Goal: Task Accomplishment & Management: Use online tool/utility

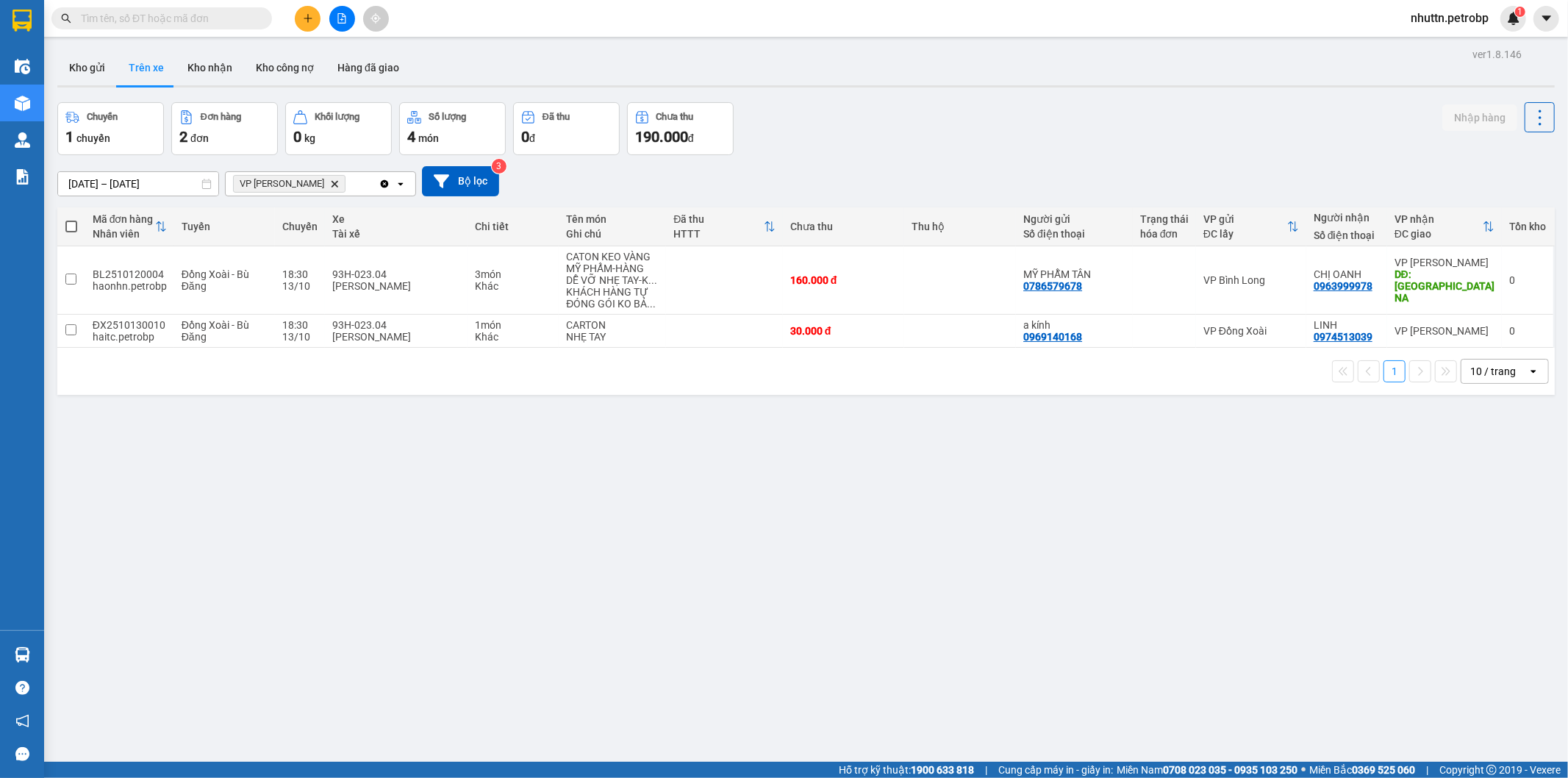
click at [344, 409] on div "ver 1.8.146 Kho gửi Trên xe Kho nhận Kho công nợ Hàng đã giao Chuyến 1 chuyến Đ…" at bounding box center [806, 432] width 1510 height 778
click at [151, 70] on button "Trên xe" at bounding box center [146, 67] width 59 height 36
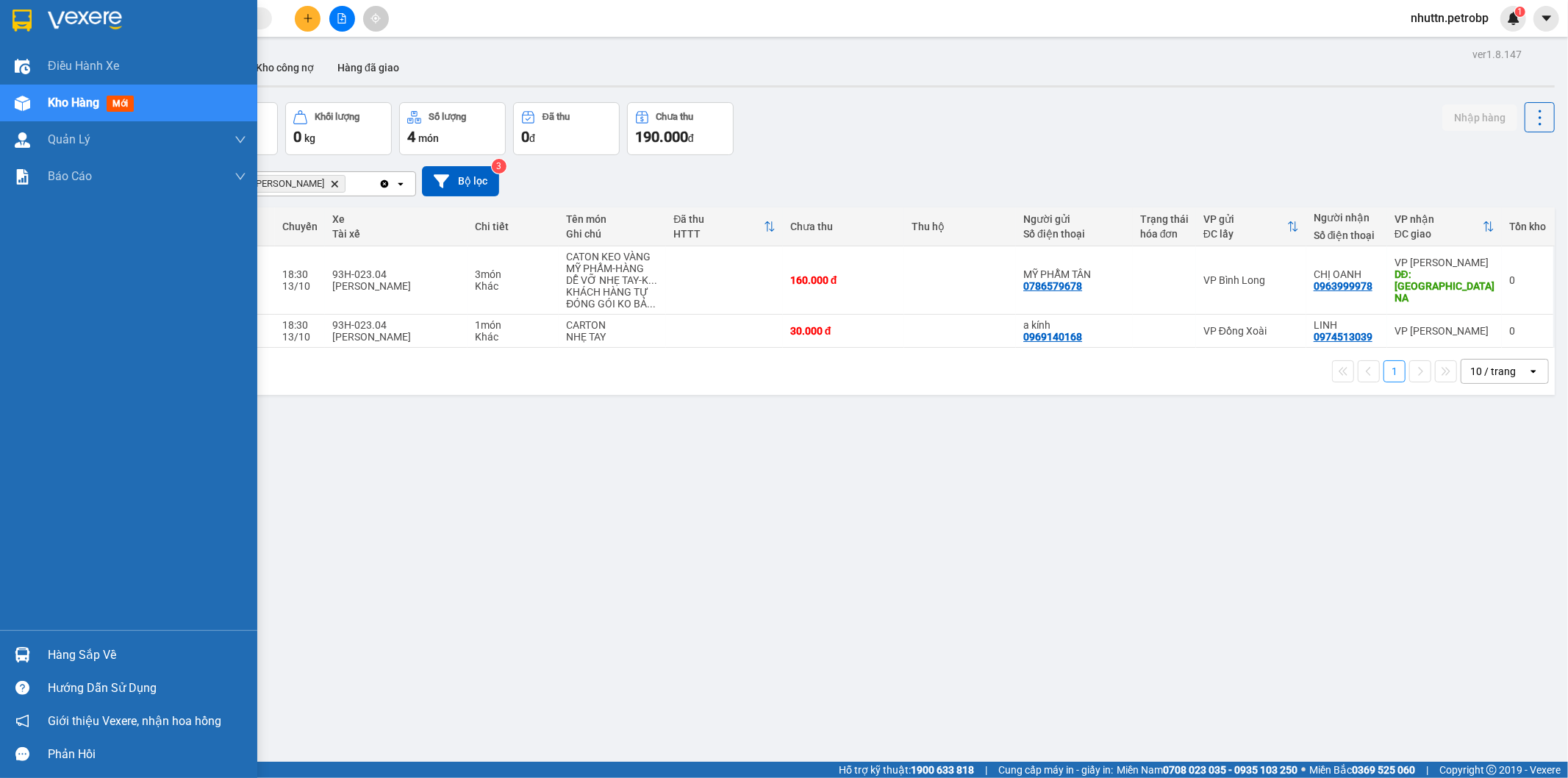
click at [55, 656] on div "Hàng sắp về" at bounding box center [147, 656] width 199 height 22
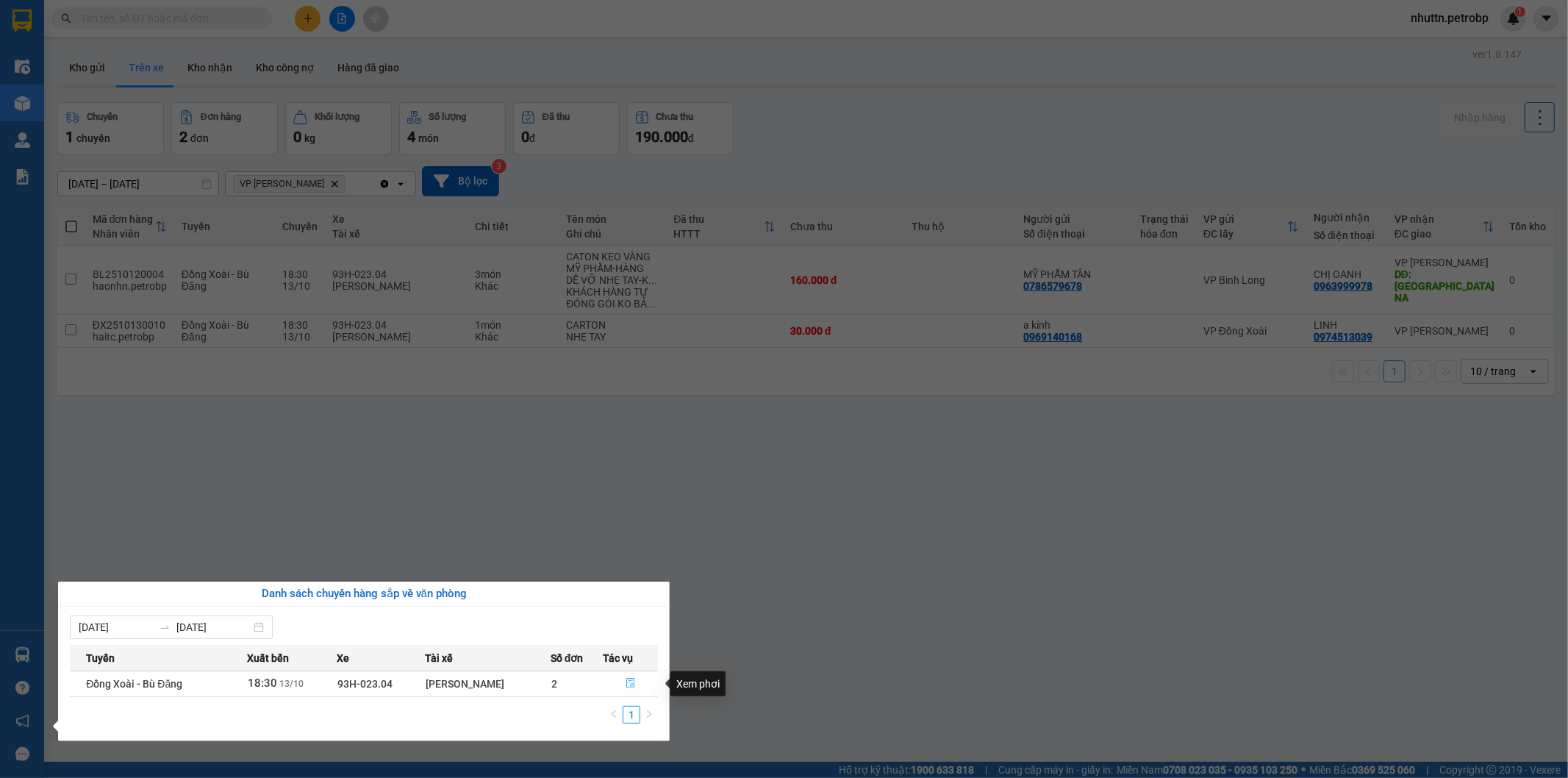
click at [634, 684] on icon "file-done" at bounding box center [630, 683] width 10 height 10
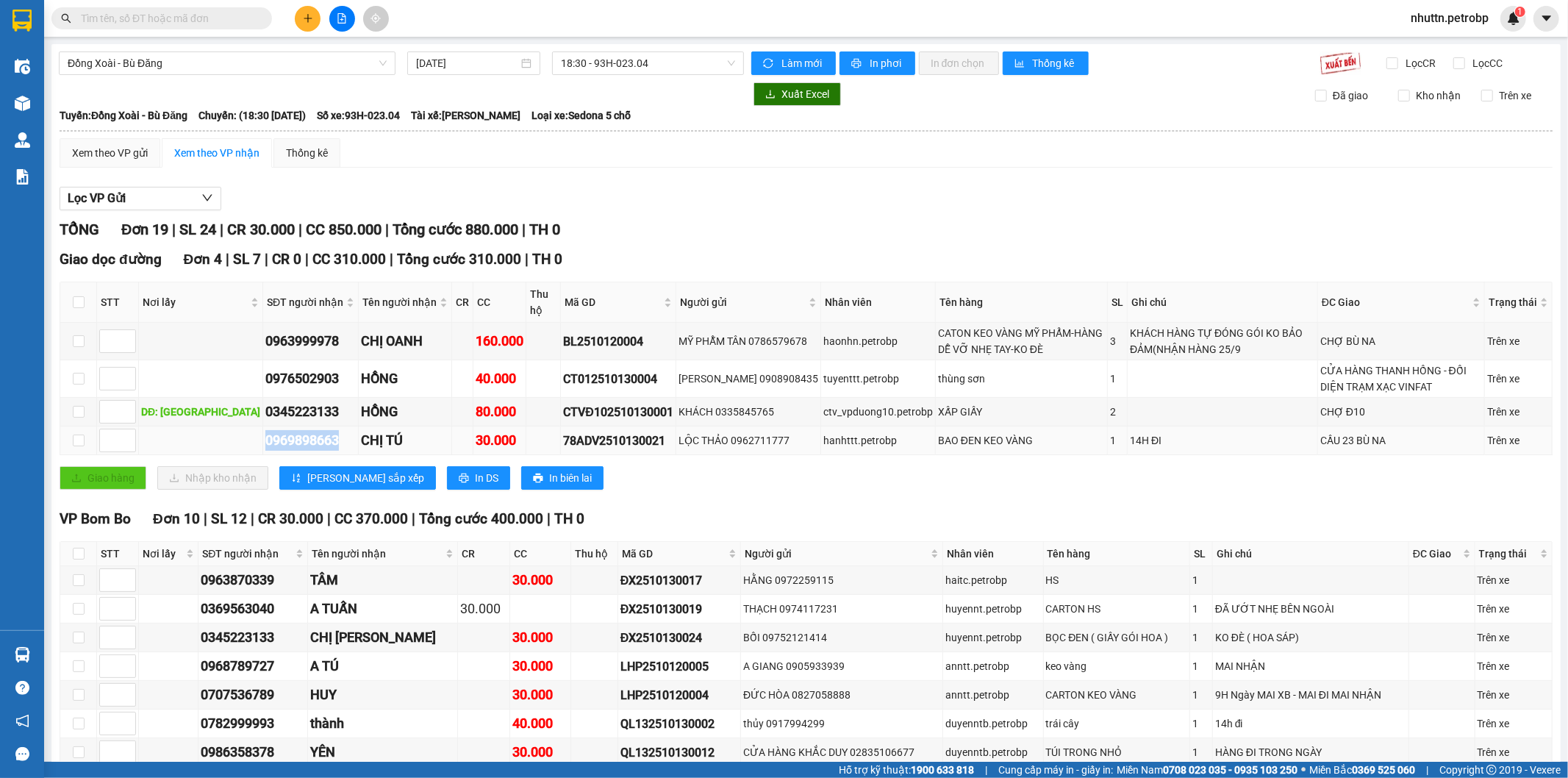
drag, startPoint x: 238, startPoint y: 443, endPoint x: 318, endPoint y: 449, distance: 80.2
click at [318, 449] on div "0969898663" at bounding box center [310, 441] width 90 height 21
copy div "0969898663"
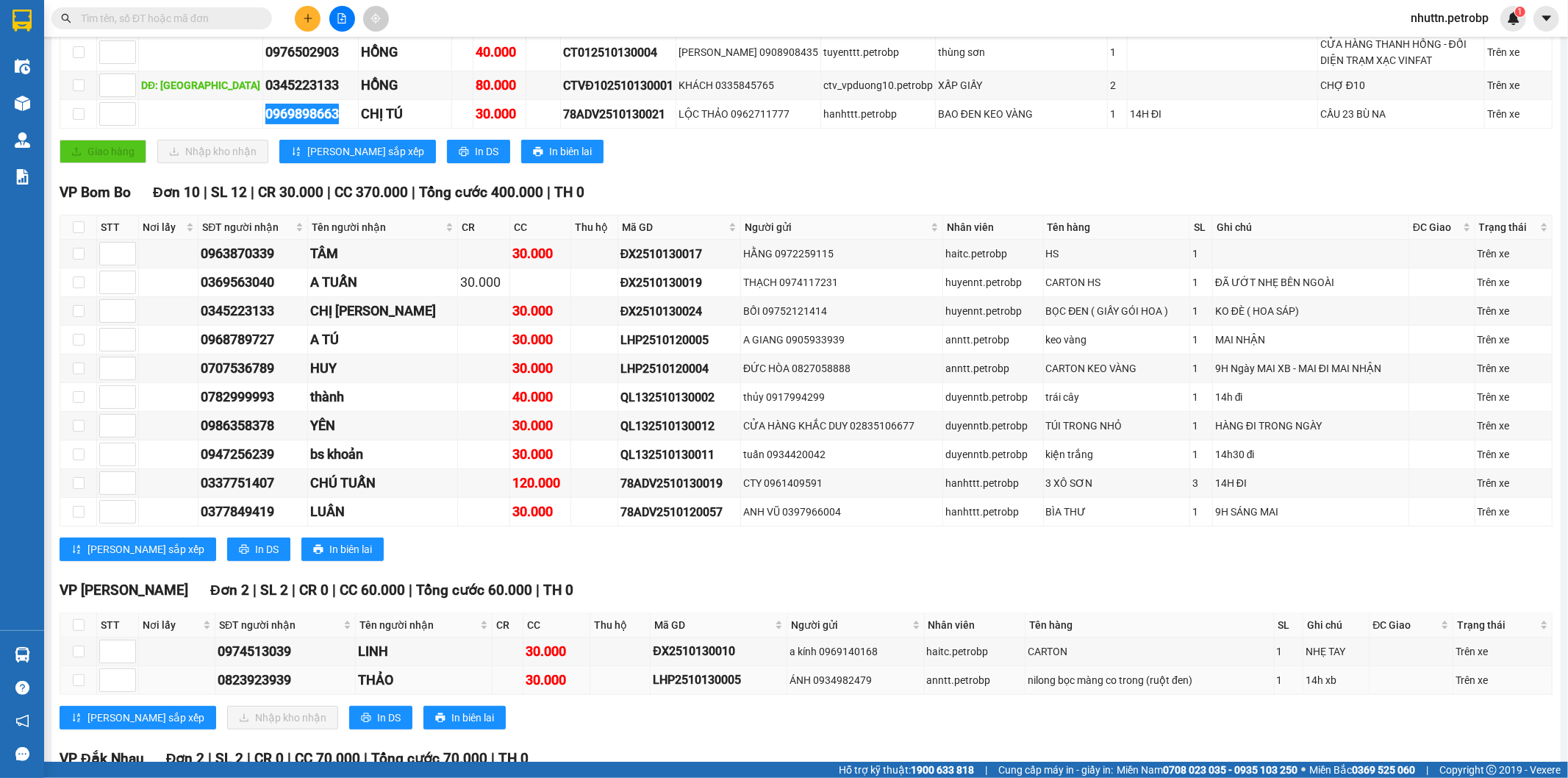
scroll to position [490, 0]
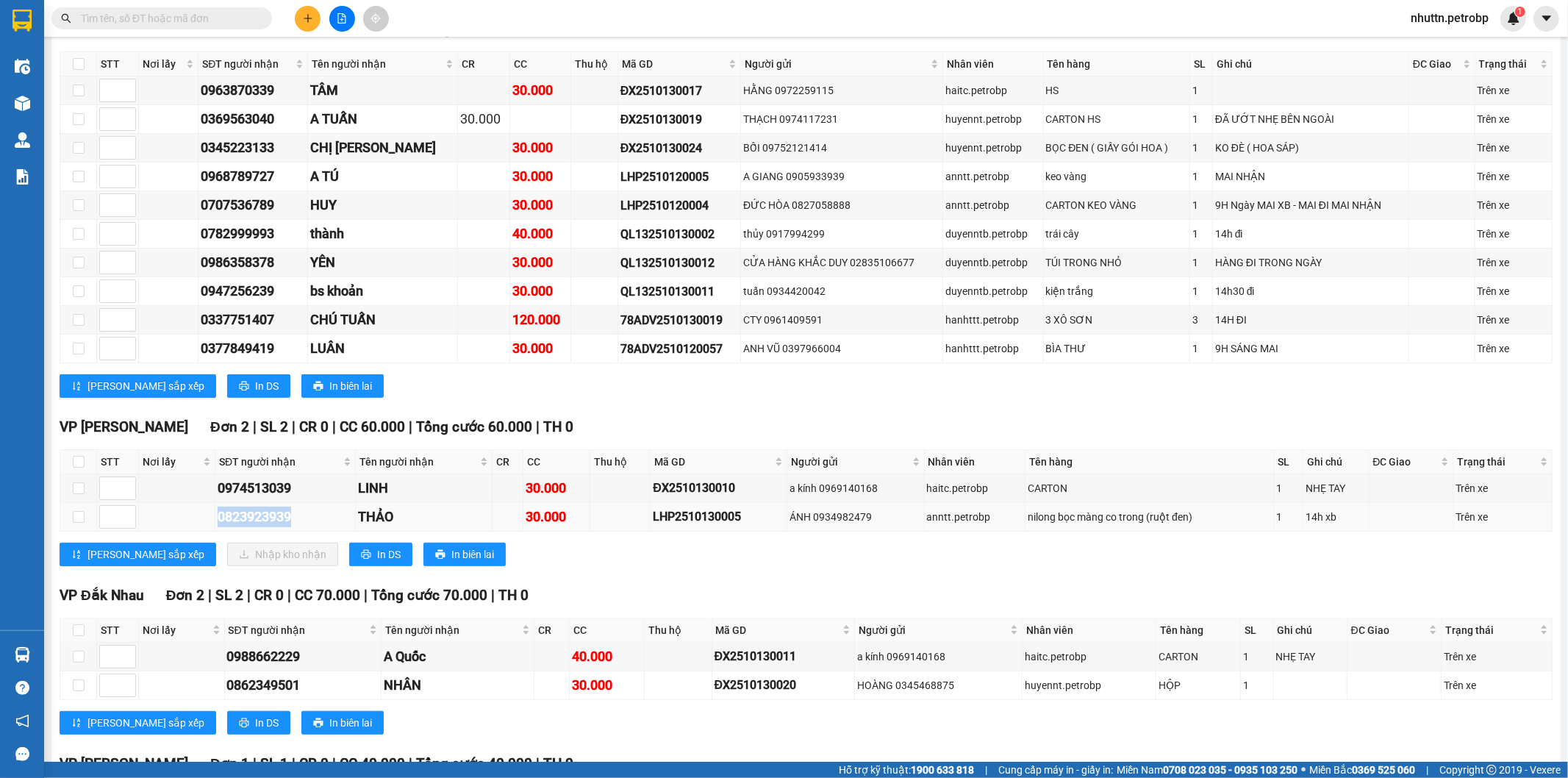
drag, startPoint x: 215, startPoint y: 519, endPoint x: 304, endPoint y: 524, distance: 89.1
click at [304, 524] on td "0823923939" at bounding box center [285, 517] width 140 height 28
copy div "0823923939"
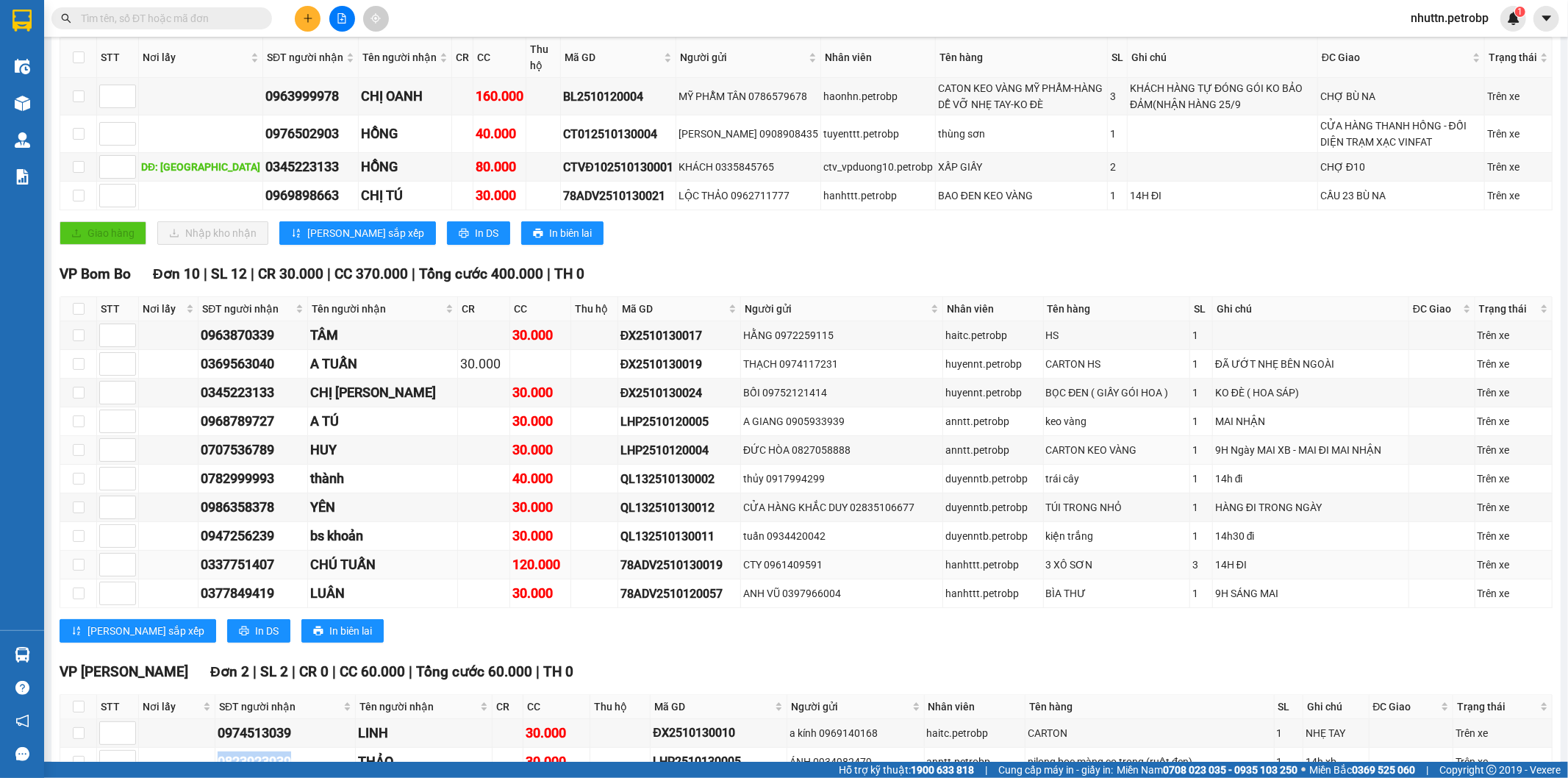
scroll to position [327, 0]
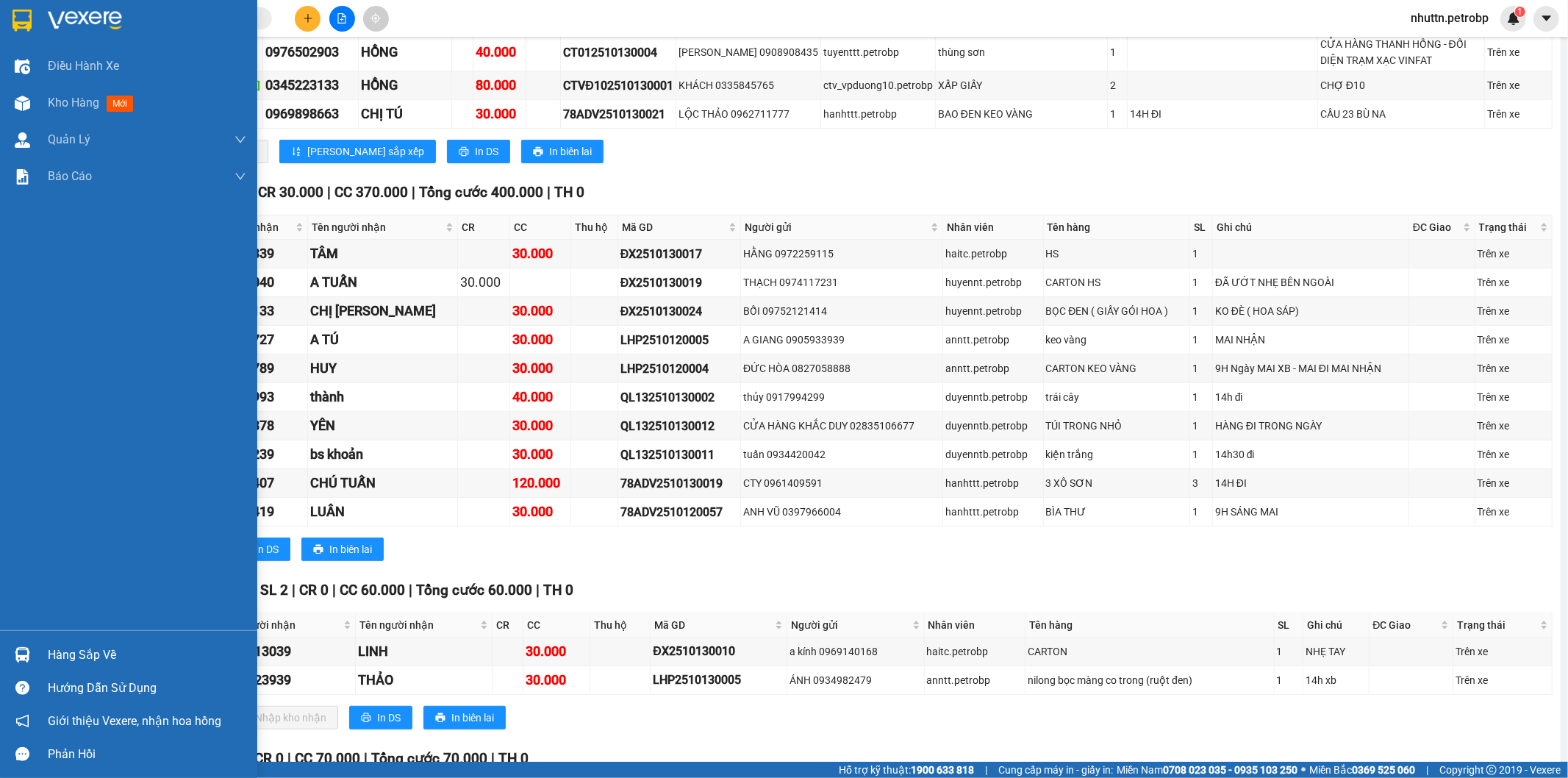
click at [40, 655] on div "Hàng sắp về" at bounding box center [129, 655] width 257 height 33
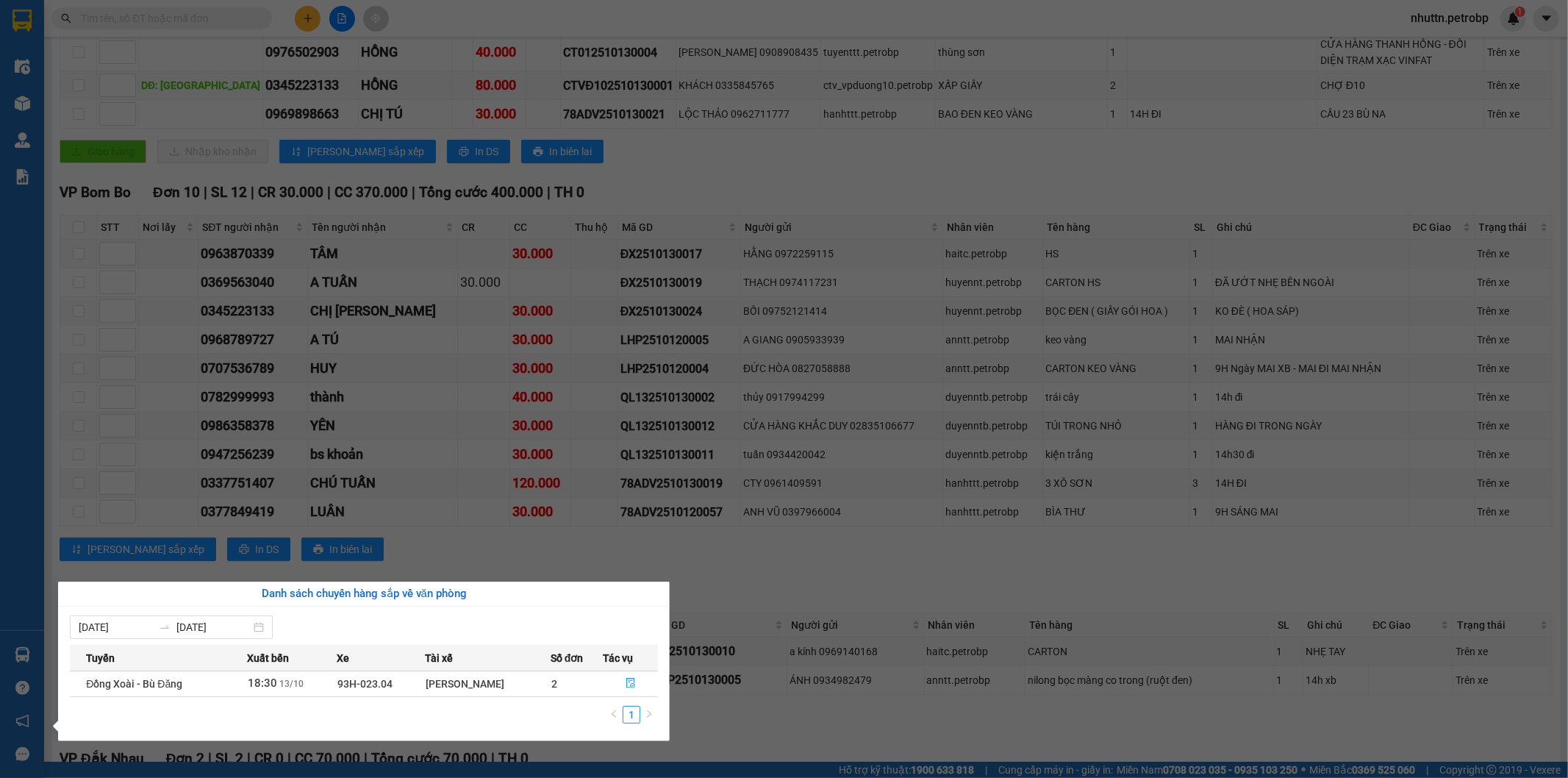
click at [730, 730] on section "Kết quả tìm kiếm ( 0 ) Bộ lọc No Data nhuttn.petrobp 1 Điều hành xe Kho hàng mớ…" at bounding box center [784, 389] width 1568 height 778
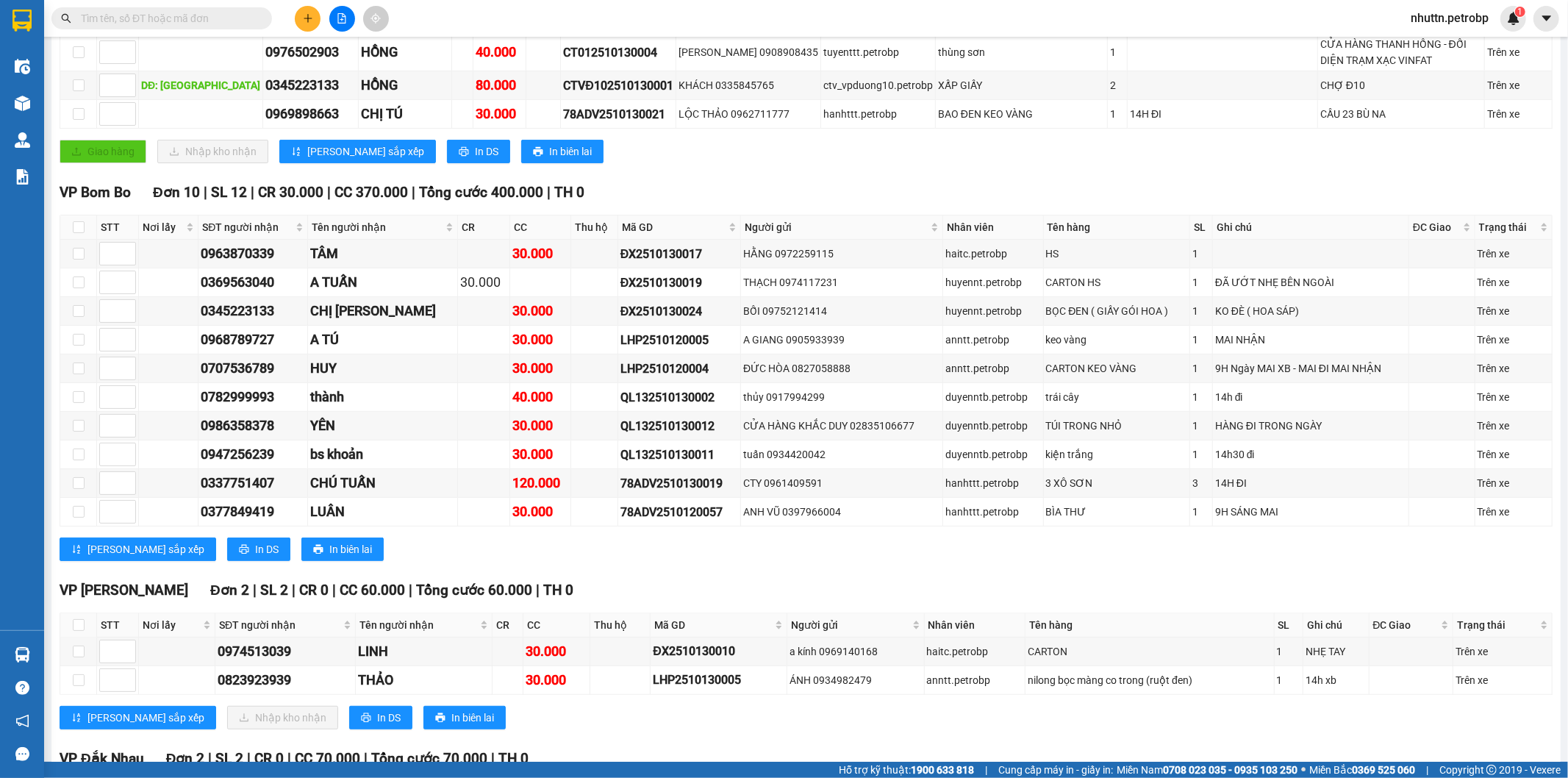
scroll to position [490, 0]
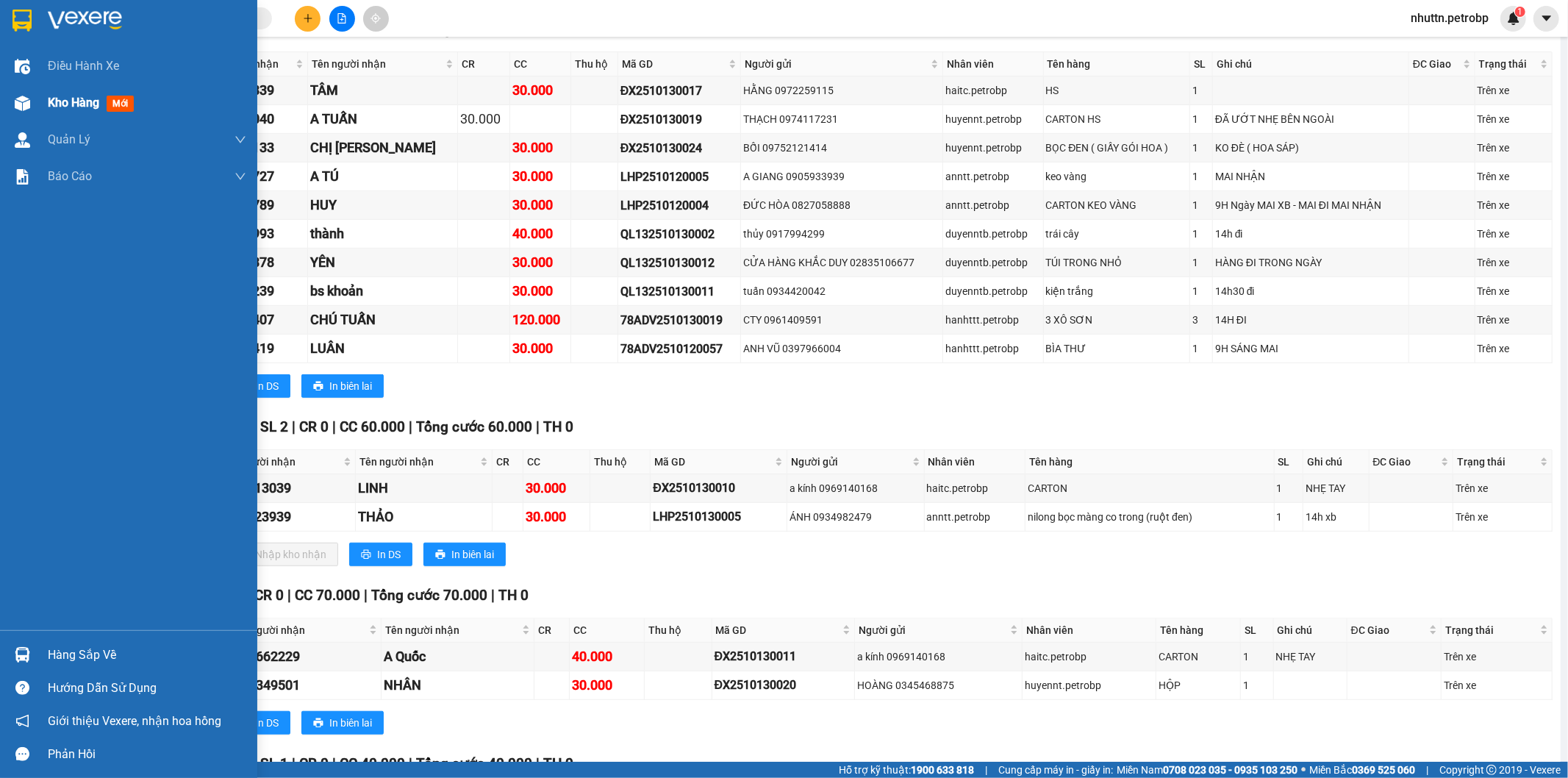
click at [57, 103] on span "Kho hàng" at bounding box center [73, 102] width 51 height 14
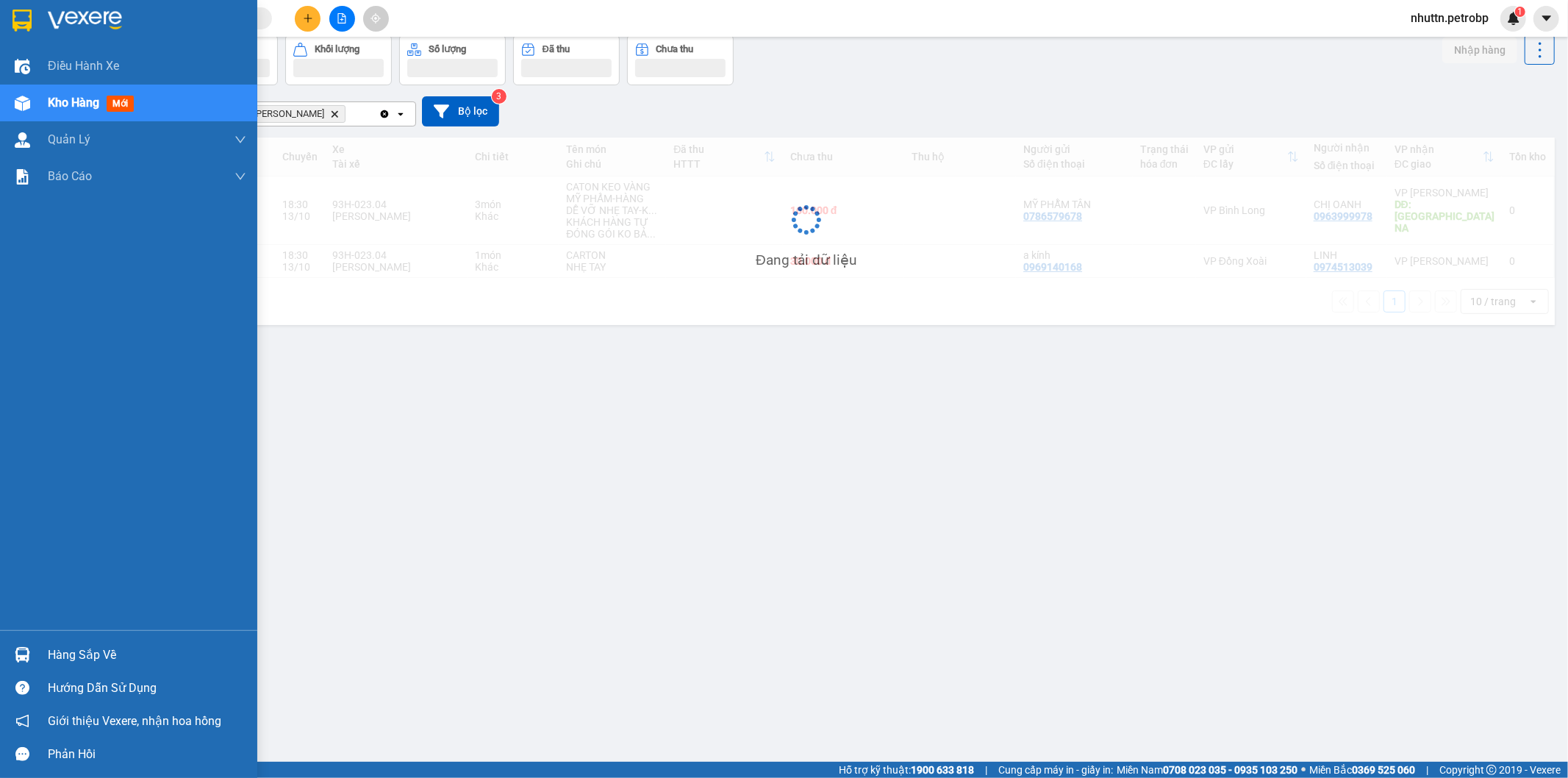
scroll to position [67, 0]
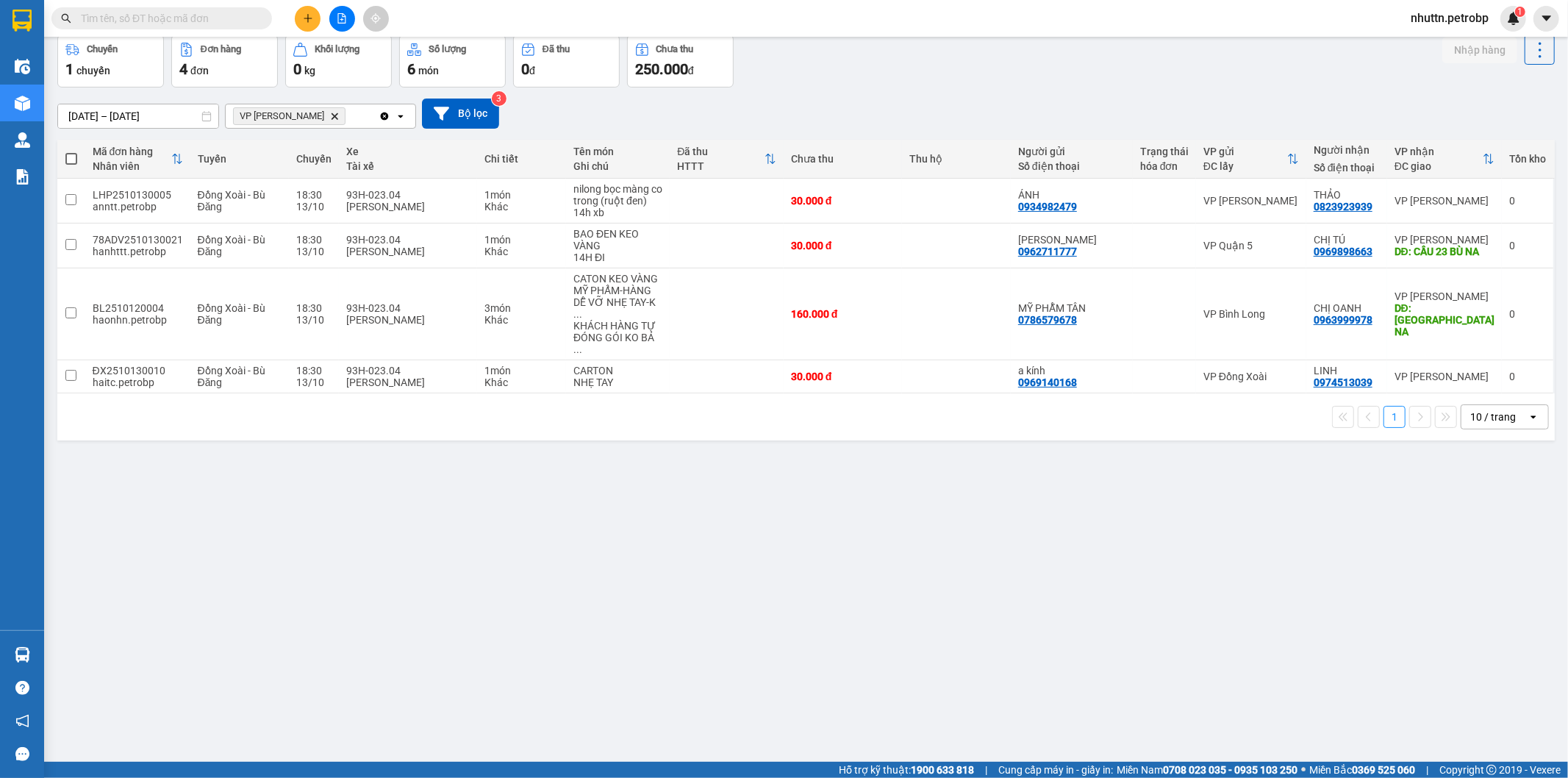
click at [671, 510] on div "ver 1.8.147 Kho gửi Trên xe Kho nhận Kho công nợ Hàng đã giao Chuyến 1 chuyến Đ…" at bounding box center [806, 365] width 1510 height 778
click at [1503, 248] on icon at bounding box center [1508, 245] width 10 height 10
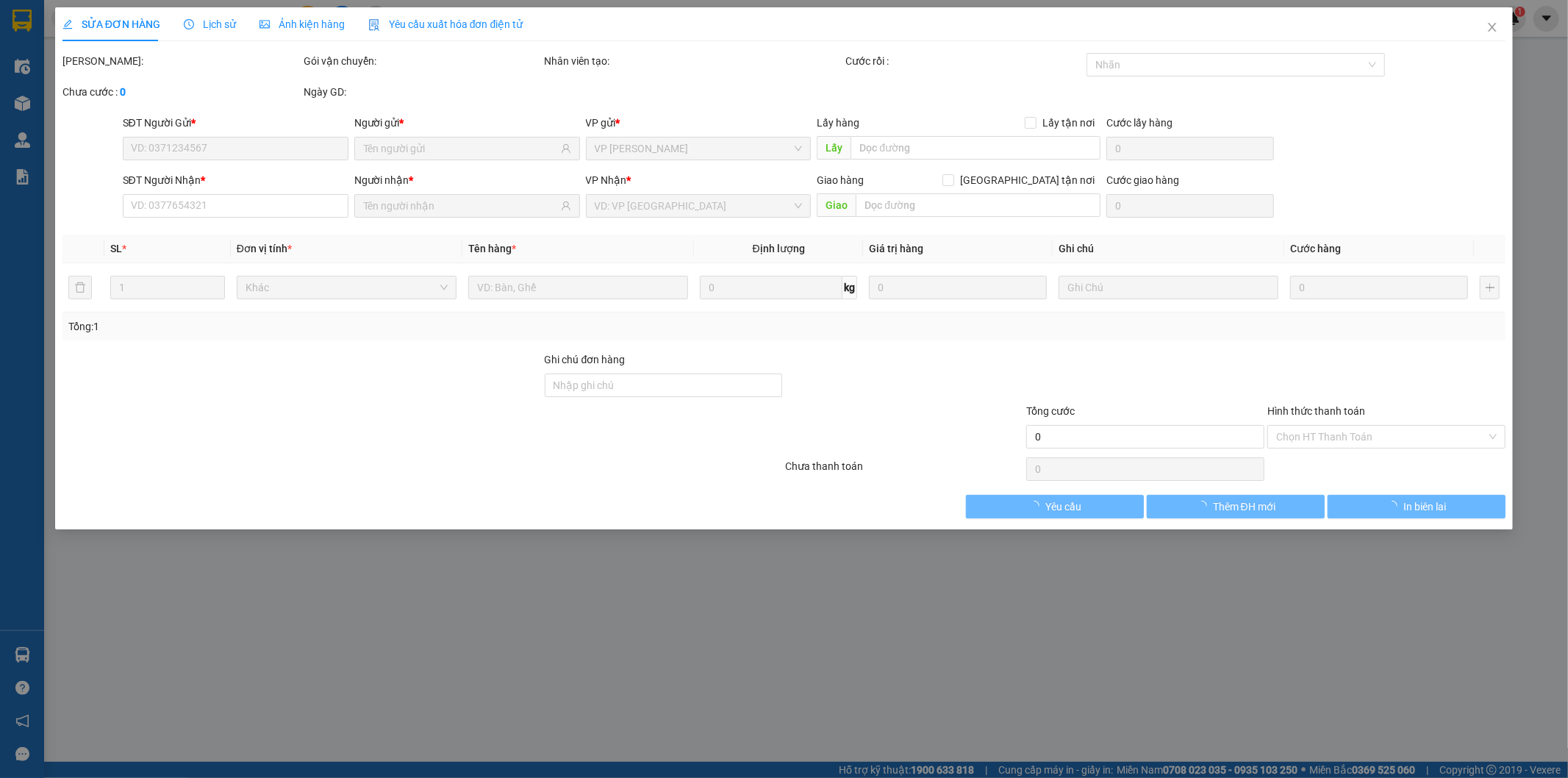
type input "0962711777"
type input "[PERSON_NAME]"
type input "0969898663"
type input "CHỊ TÚ"
type input "CẦU 23 BÙ NA"
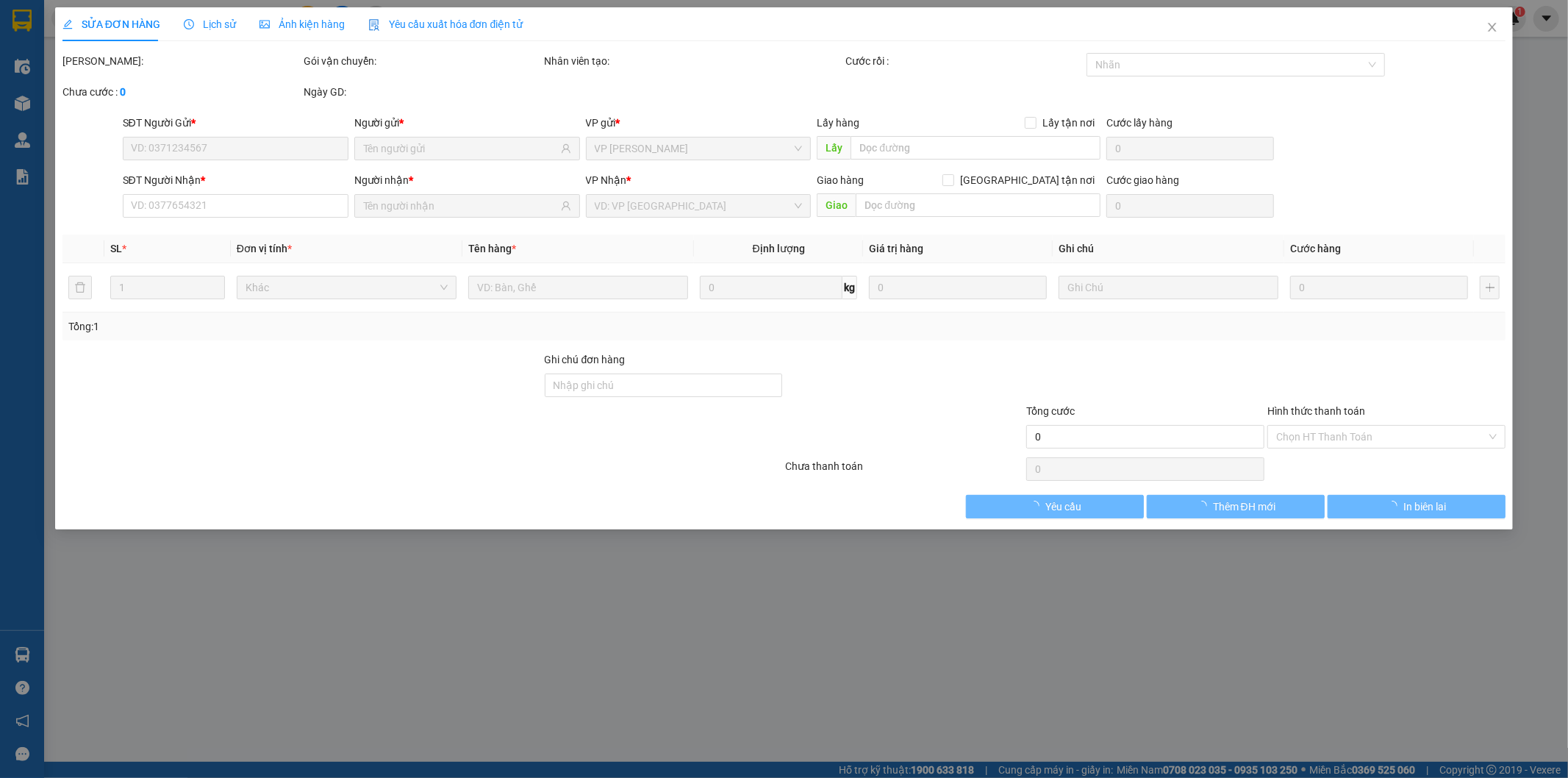
type input "30.000"
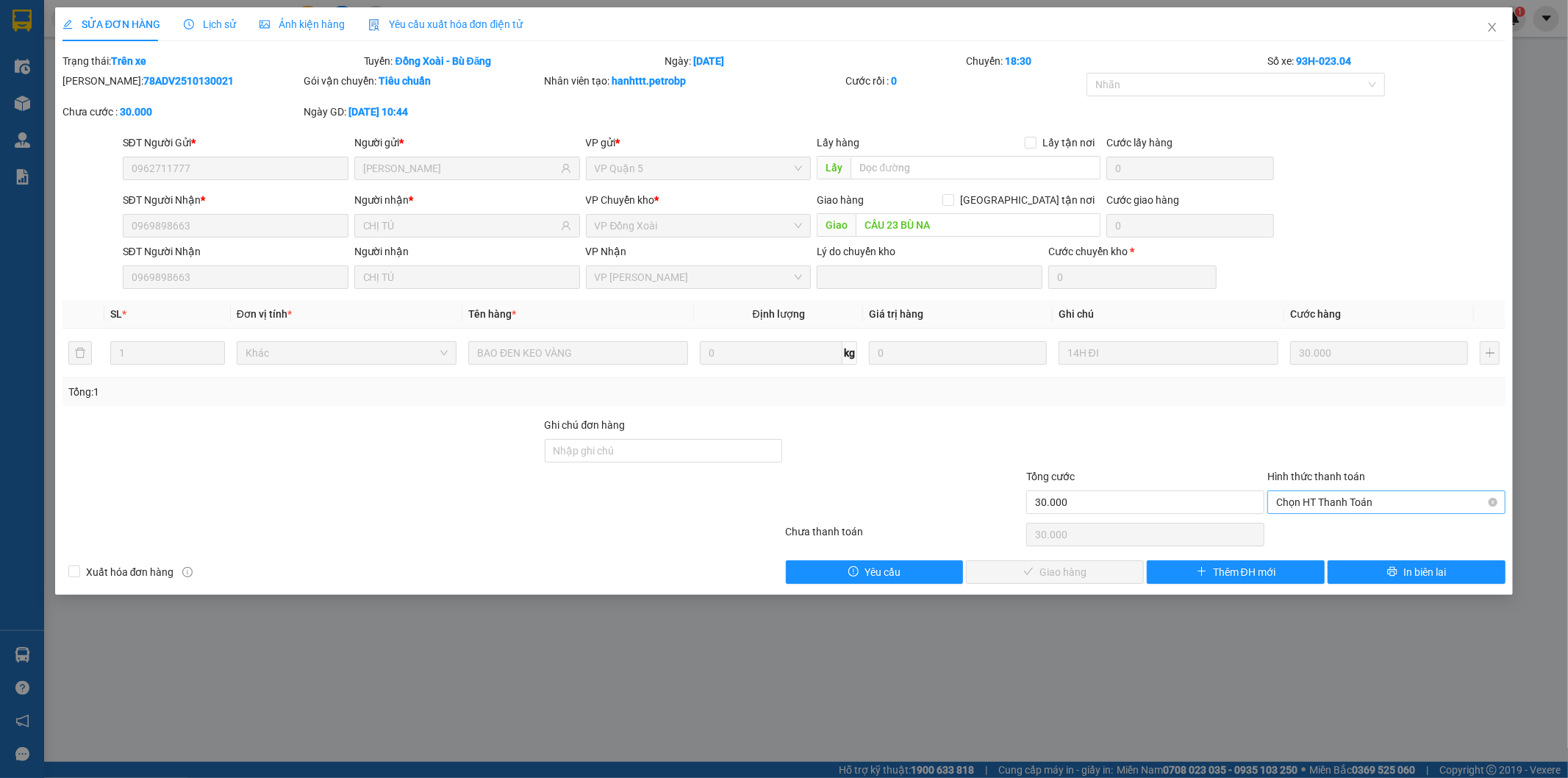
click at [1359, 504] on span "Chọn HT Thanh Toán" at bounding box center [1387, 503] width 221 height 22
click at [1320, 531] on div "Tại văn phòng" at bounding box center [1387, 532] width 221 height 16
type input "0"
click at [1042, 572] on span "Giao hàng" at bounding box center [1063, 573] width 47 height 16
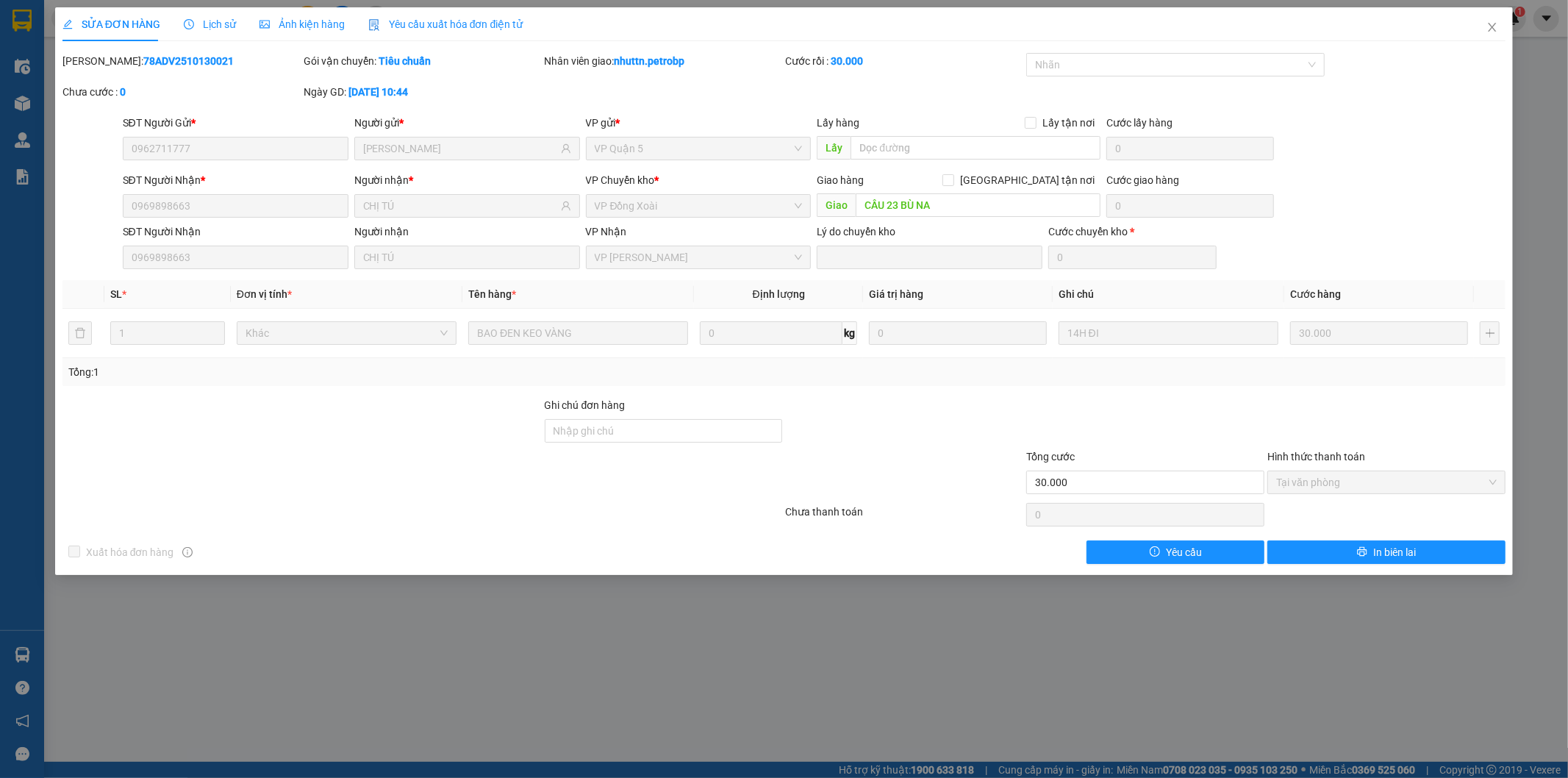
drag, startPoint x: 98, startPoint y: 61, endPoint x: 215, endPoint y: 69, distance: 117.3
click at [215, 69] on div "[PERSON_NAME]: 78ADV2510130021" at bounding box center [181, 68] width 242 height 31
copy b "78ADV2510130021"
click at [1490, 26] on icon "close" at bounding box center [1492, 26] width 12 height 12
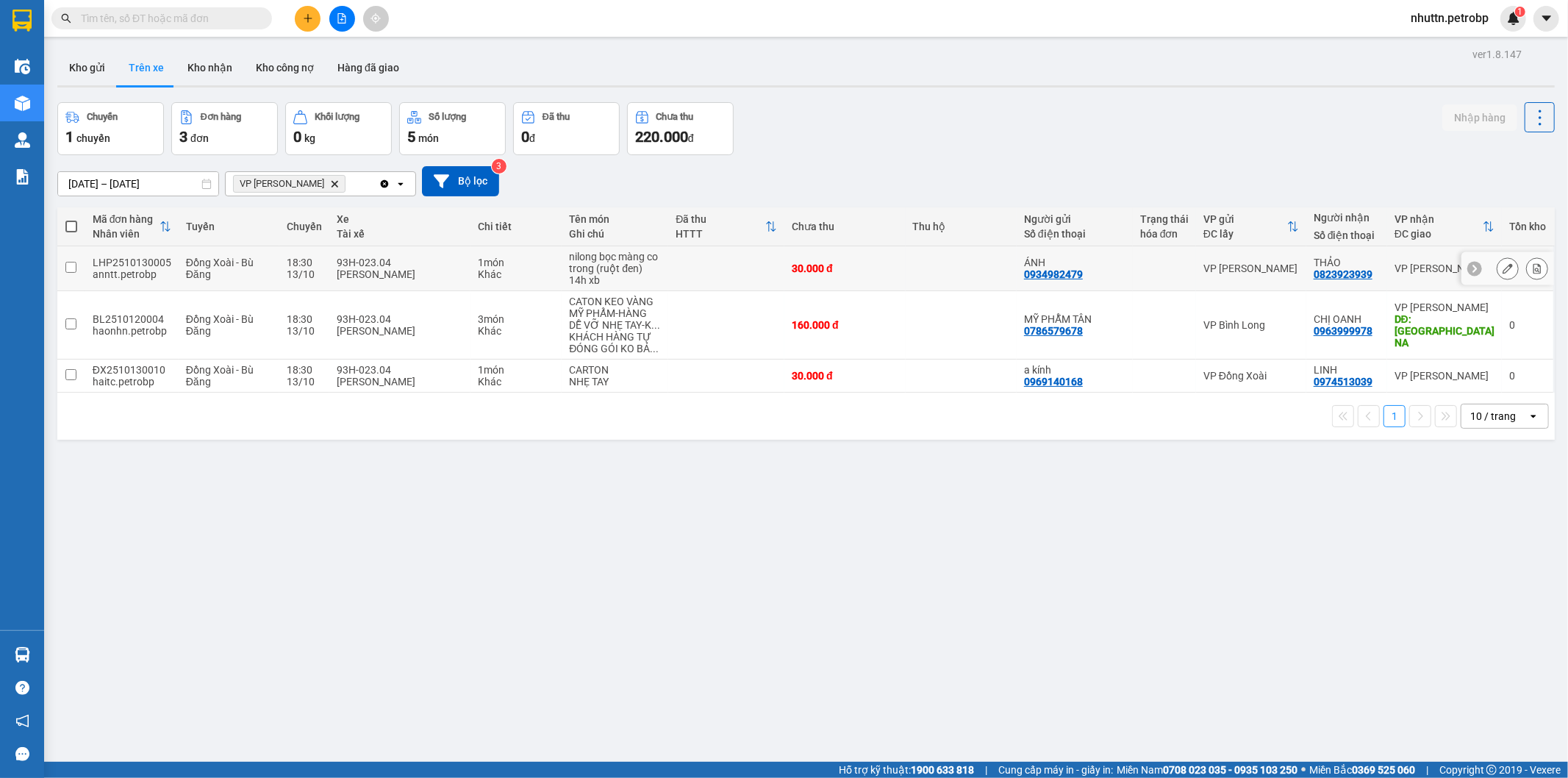
click at [74, 268] on input "checkbox" at bounding box center [71, 267] width 11 height 11
checkbox input "true"
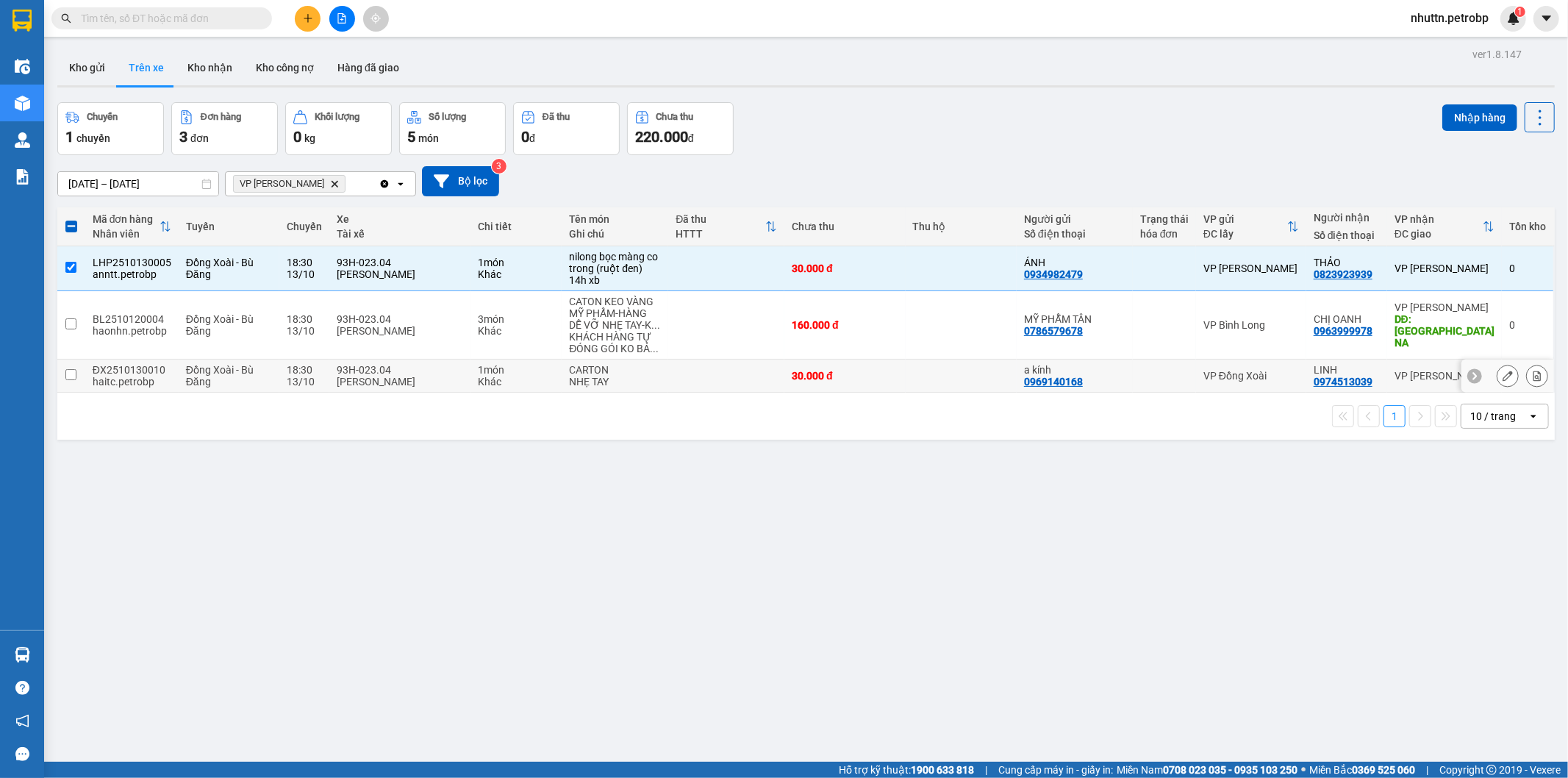
click at [71, 374] on input "checkbox" at bounding box center [71, 375] width 11 height 11
checkbox input "true"
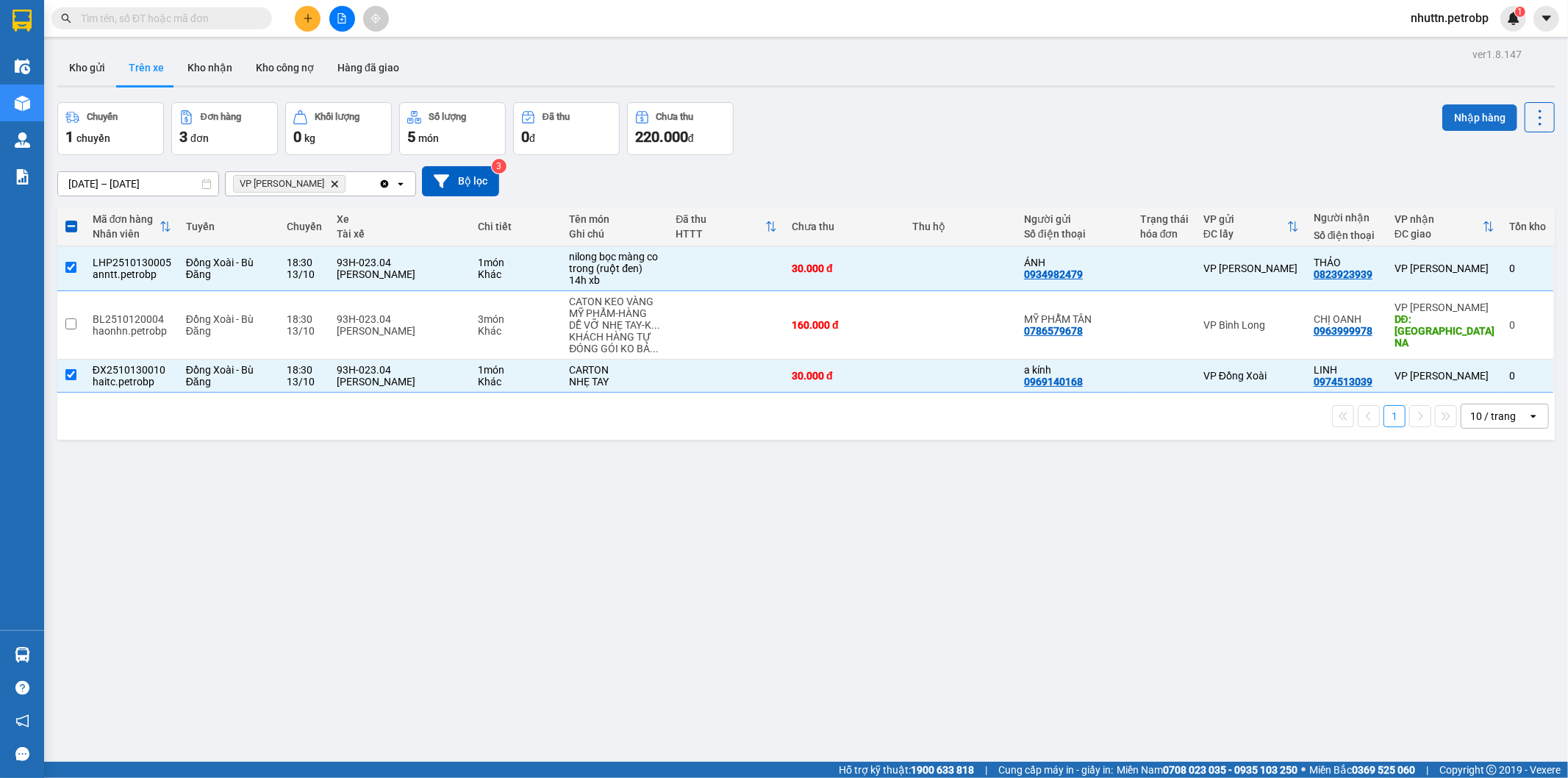
click at [1470, 107] on button "Nhập hàng" at bounding box center [1480, 118] width 75 height 26
checkbox input "false"
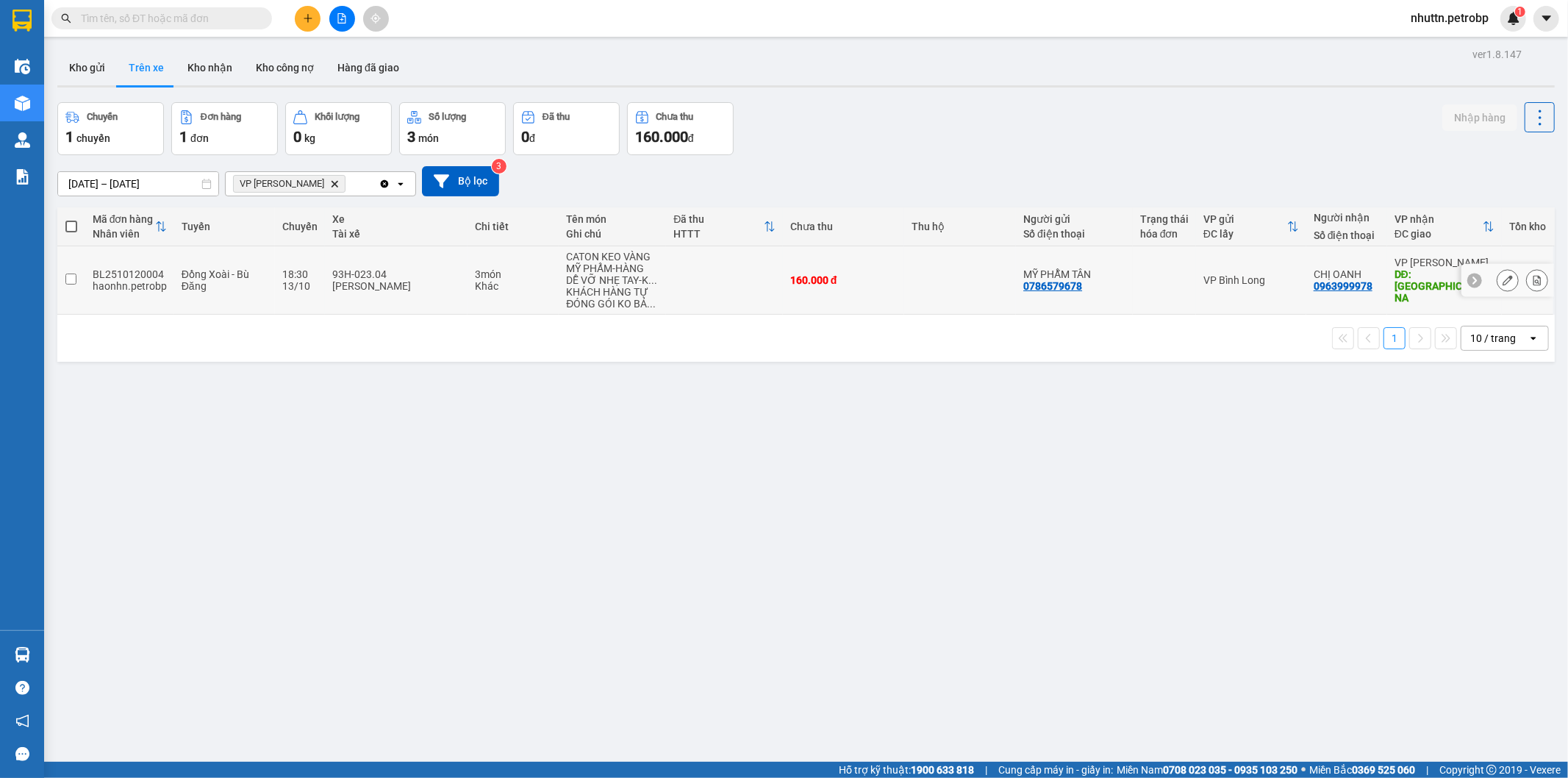
click at [1503, 276] on icon at bounding box center [1508, 280] width 10 height 10
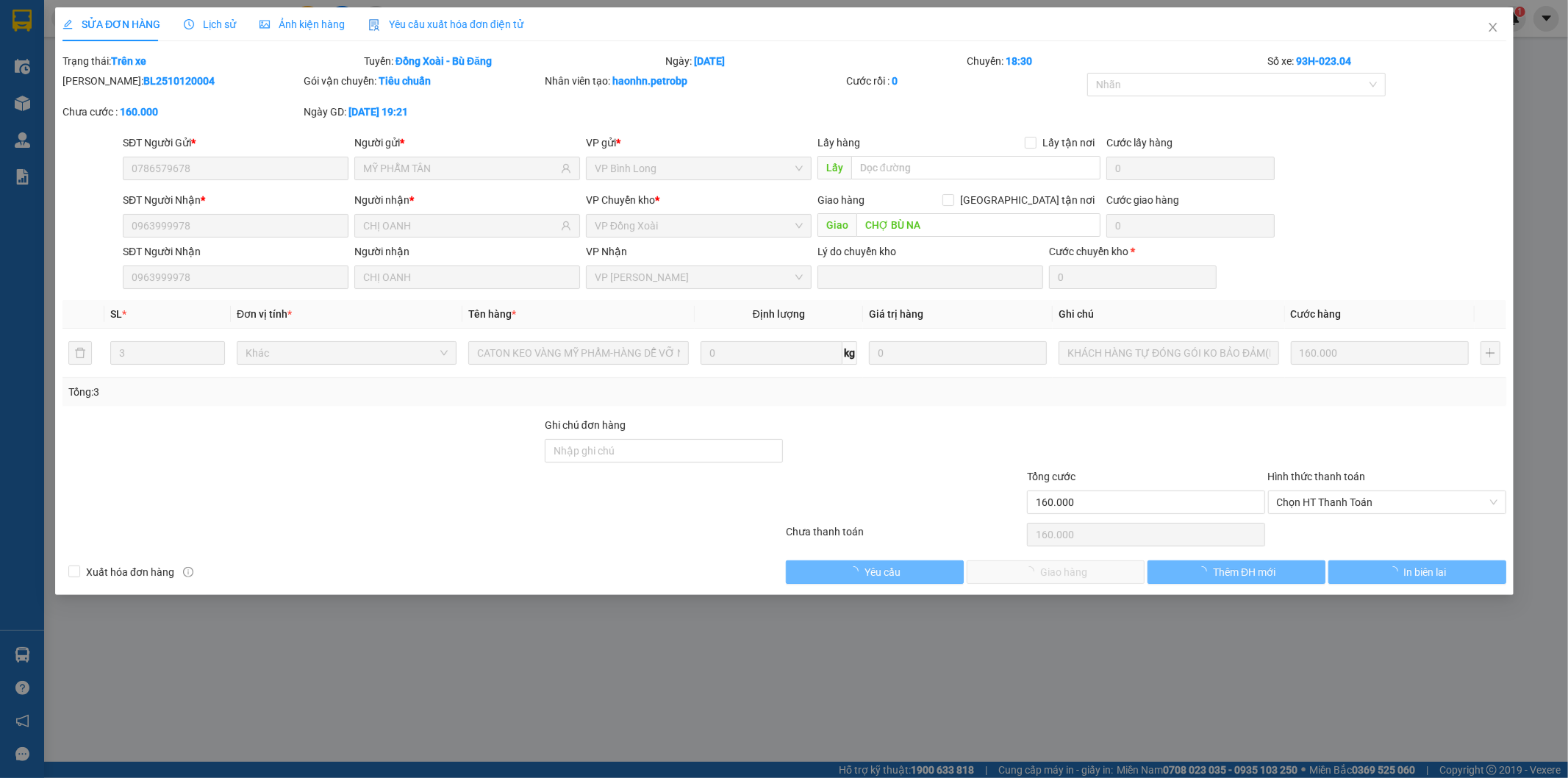
type input "0786579678"
type input "MỸ PHẪM TÂN"
type input "0963999978"
type input "CHỊ OANH"
type input "CHỢ BÙ NA"
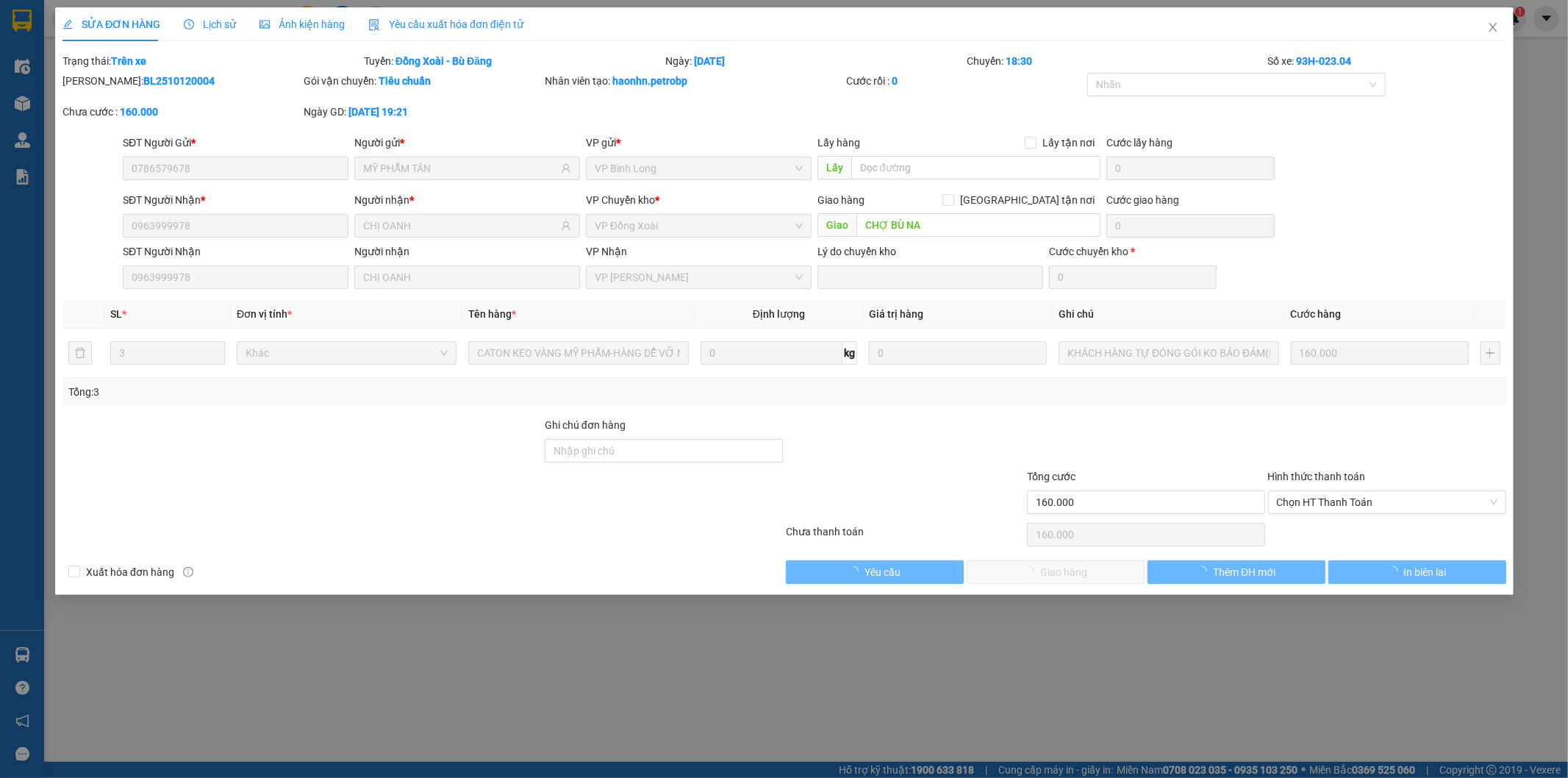
type input "160.000"
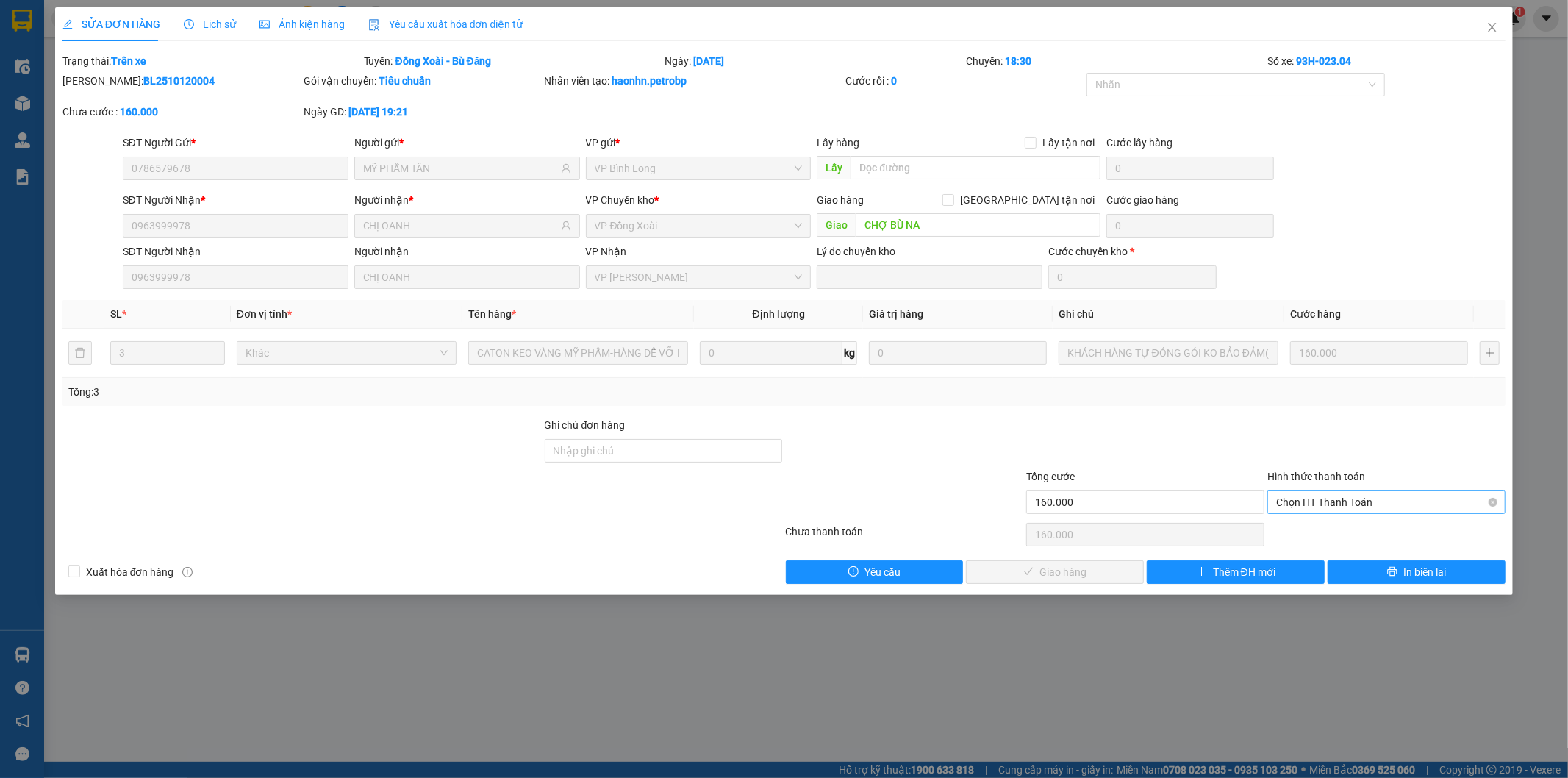
click at [1329, 497] on span "Chọn HT Thanh Toán" at bounding box center [1387, 503] width 221 height 22
click at [1305, 525] on div "Tại văn phòng" at bounding box center [1387, 532] width 221 height 16
type input "0"
click at [1097, 574] on button "Giao hàng" at bounding box center [1055, 573] width 178 height 24
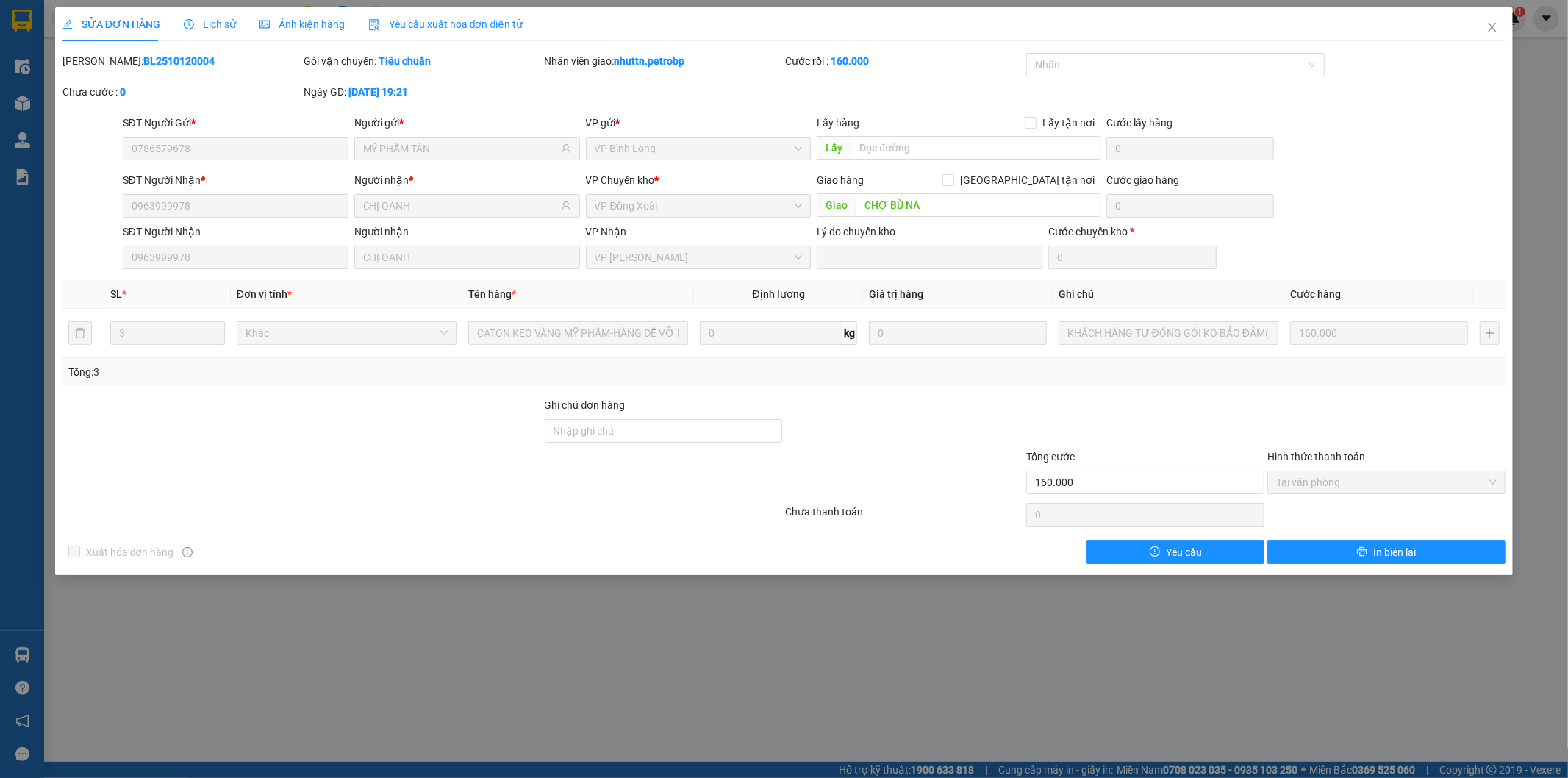
drag, startPoint x: 94, startPoint y: 59, endPoint x: 193, endPoint y: 64, distance: 99.1
click at [193, 64] on div "[PERSON_NAME]: BL2510120004" at bounding box center [181, 61] width 238 height 16
copy div ": BL2510120004"
click at [1493, 25] on icon "close" at bounding box center [1492, 26] width 12 height 12
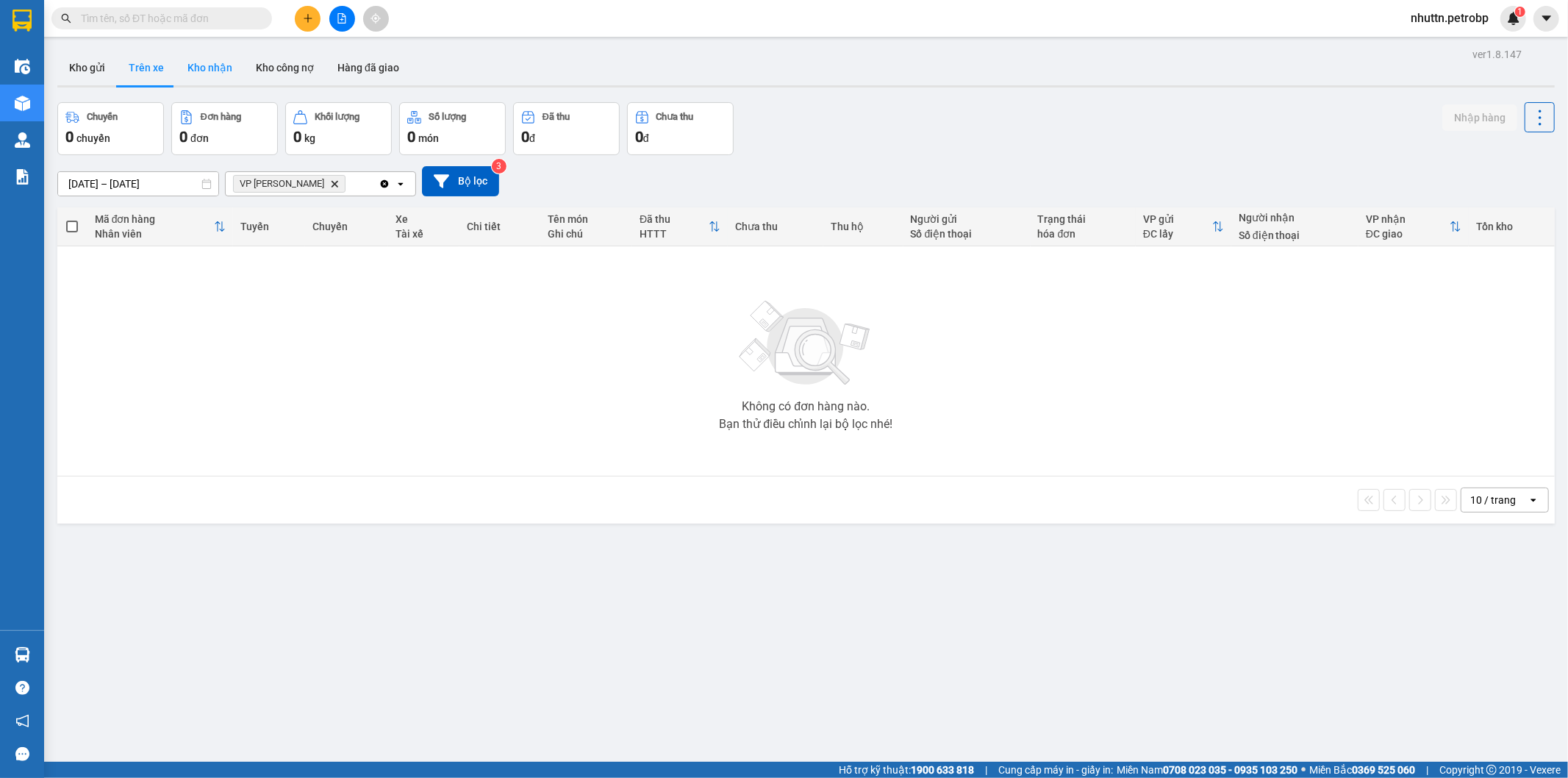
click at [199, 67] on button "Kho nhận" at bounding box center [210, 67] width 68 height 36
type input "[DATE] – [DATE]"
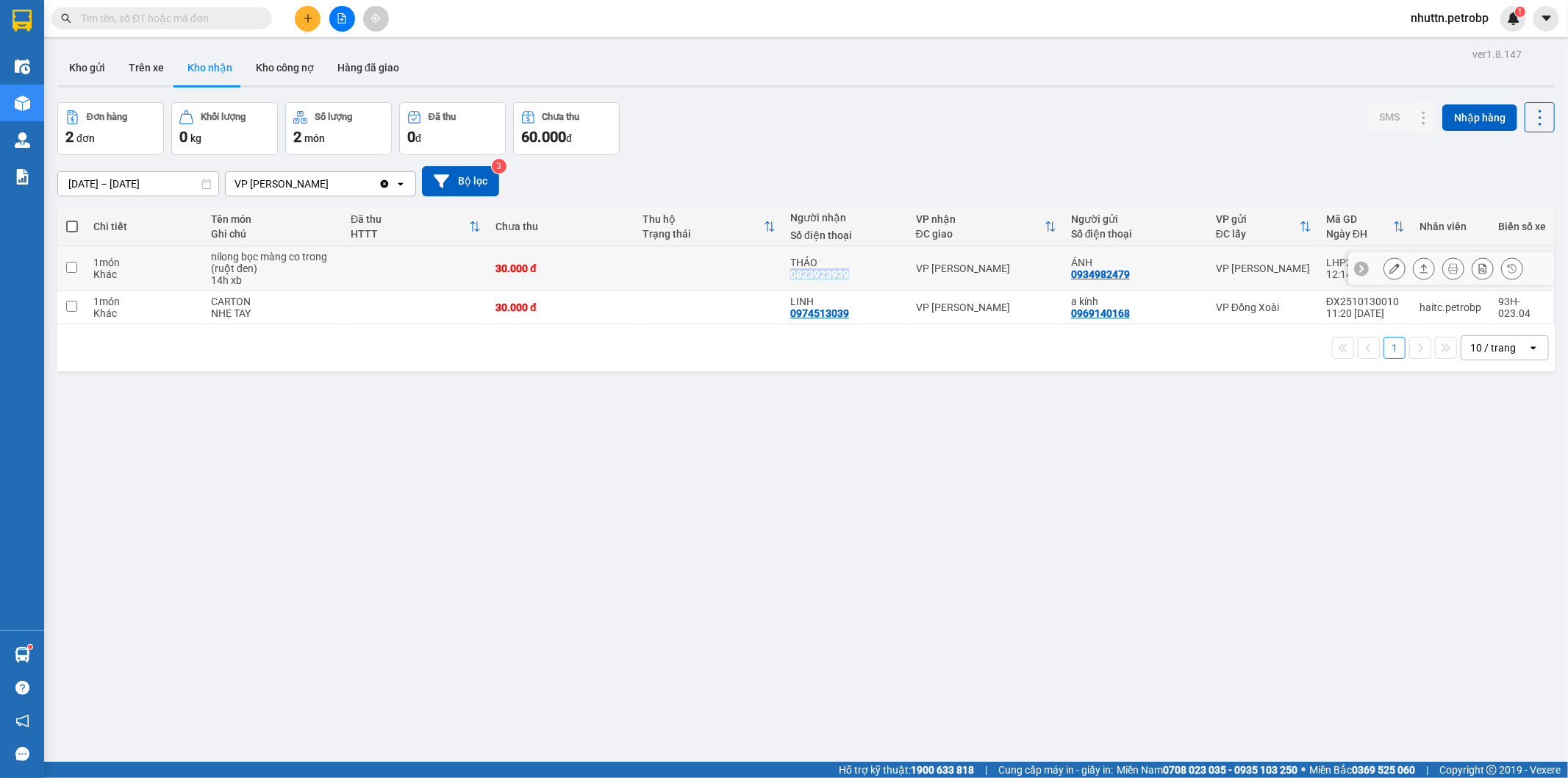
drag, startPoint x: 789, startPoint y: 273, endPoint x: 855, endPoint y: 278, distance: 66.2
click at [855, 278] on div "THẢO 0823923939" at bounding box center [846, 268] width 111 height 24
checkbox input "true"
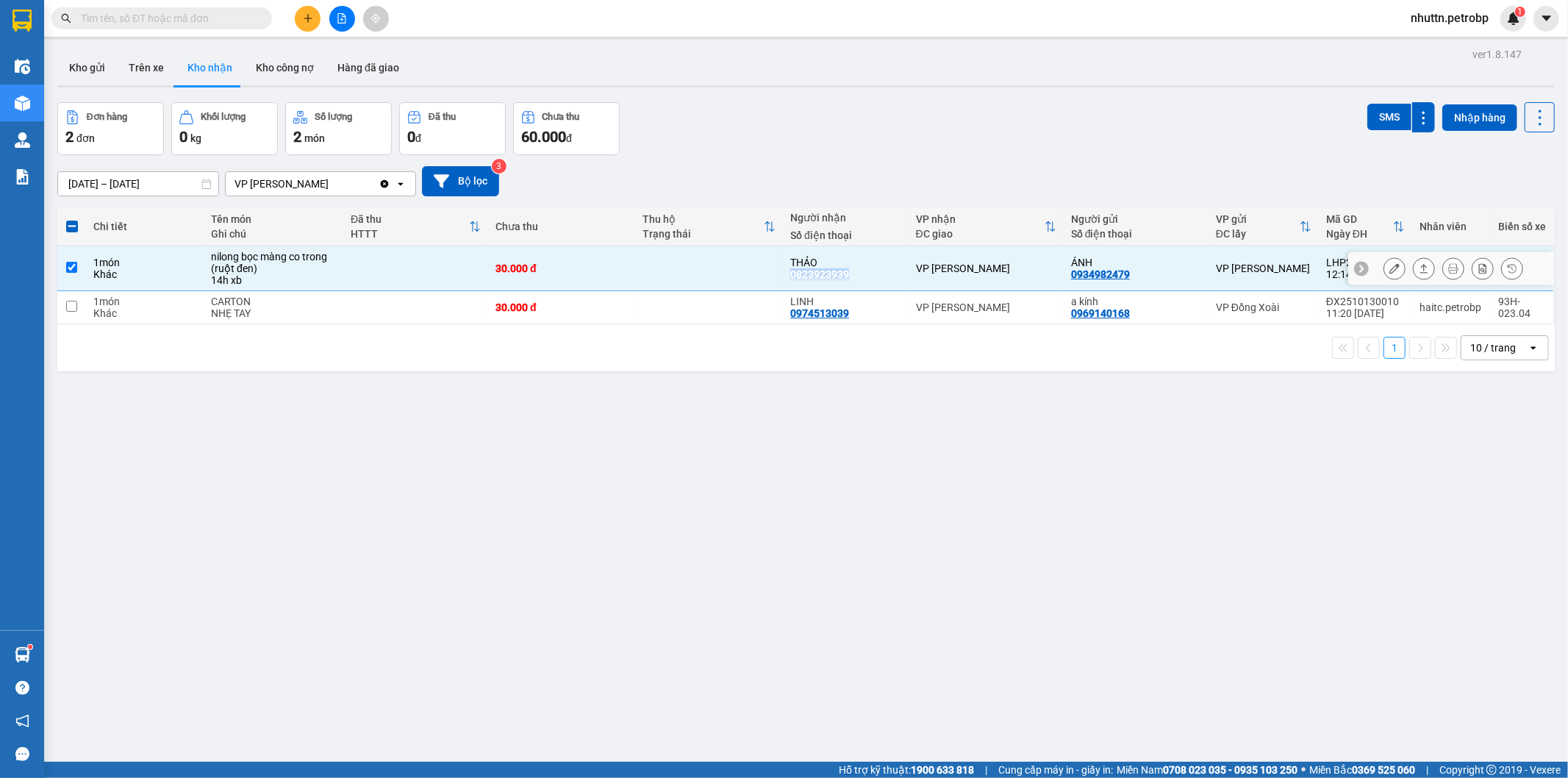
copy div "0823923939"
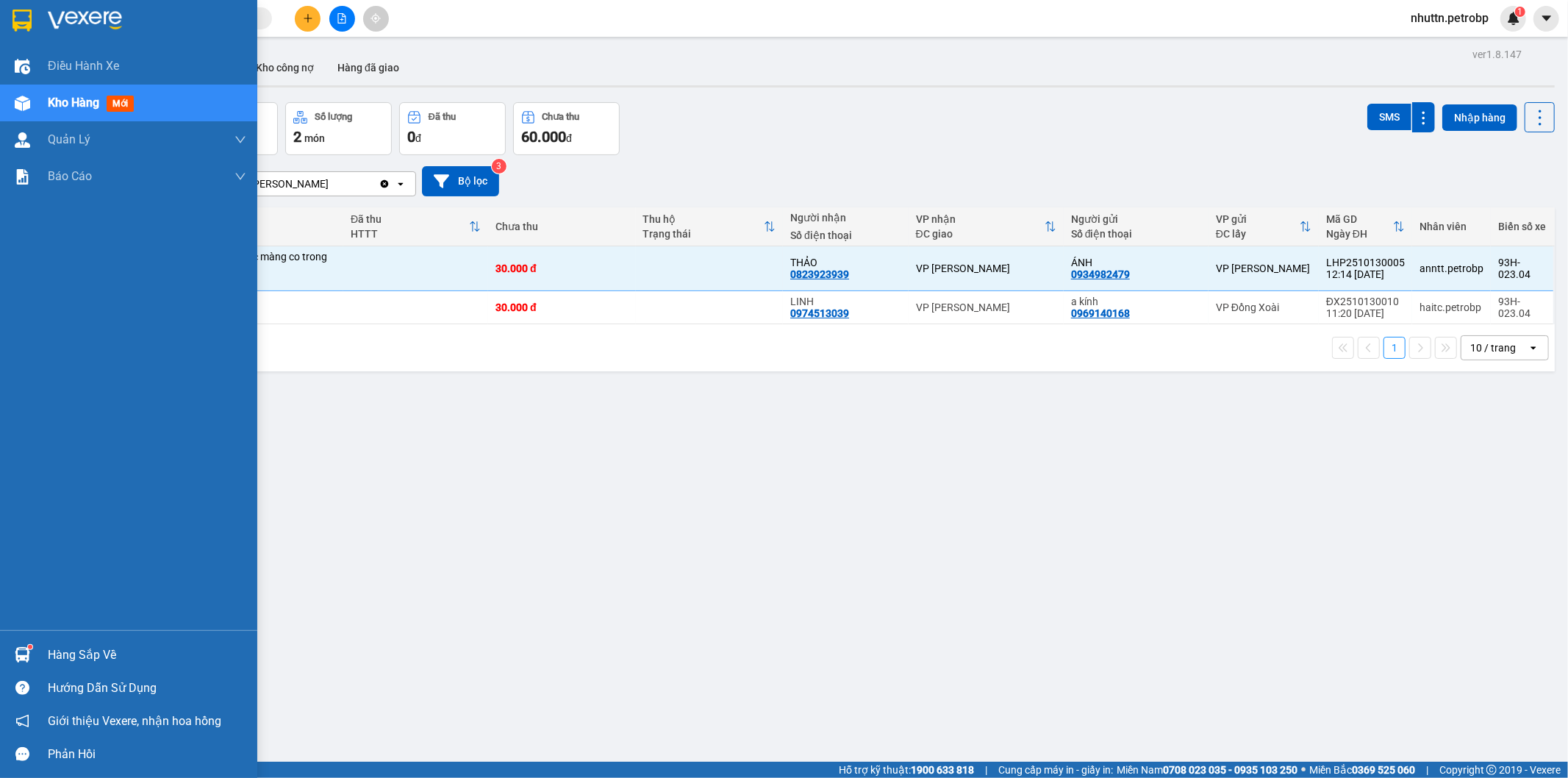
click at [21, 646] on div at bounding box center [22, 655] width 26 height 26
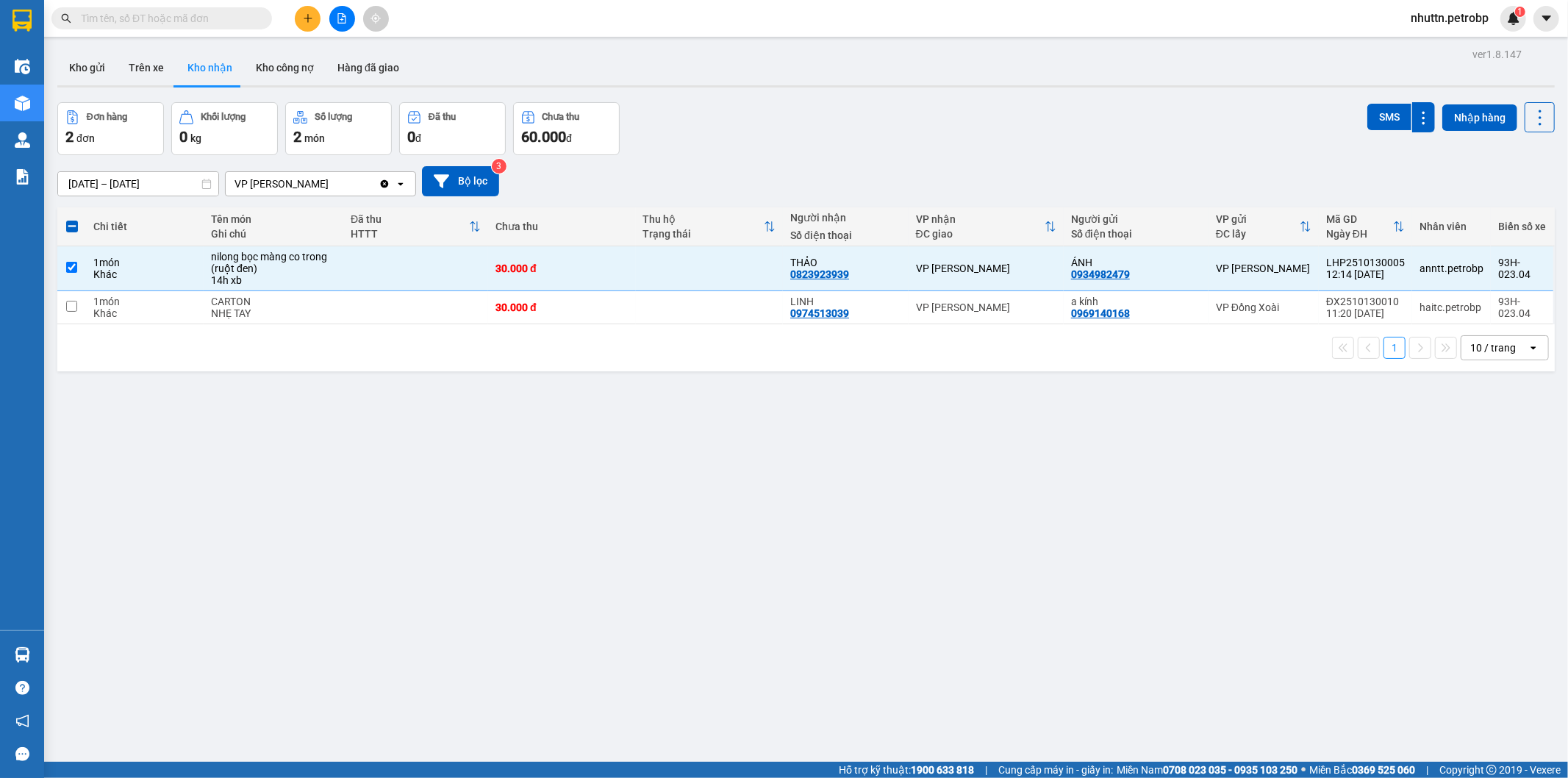
click at [892, 628] on section "Kết quả tìm kiếm ( 0 ) Bộ lọc No Data nhuttn.petrobp 1 Điều hành xe Kho hàng mớ…" at bounding box center [784, 389] width 1568 height 778
drag, startPoint x: 787, startPoint y: 315, endPoint x: 820, endPoint y: 320, distance: 33.4
click at [820, 320] on td "LINH 0974513039" at bounding box center [846, 307] width 126 height 33
checkbox input "true"
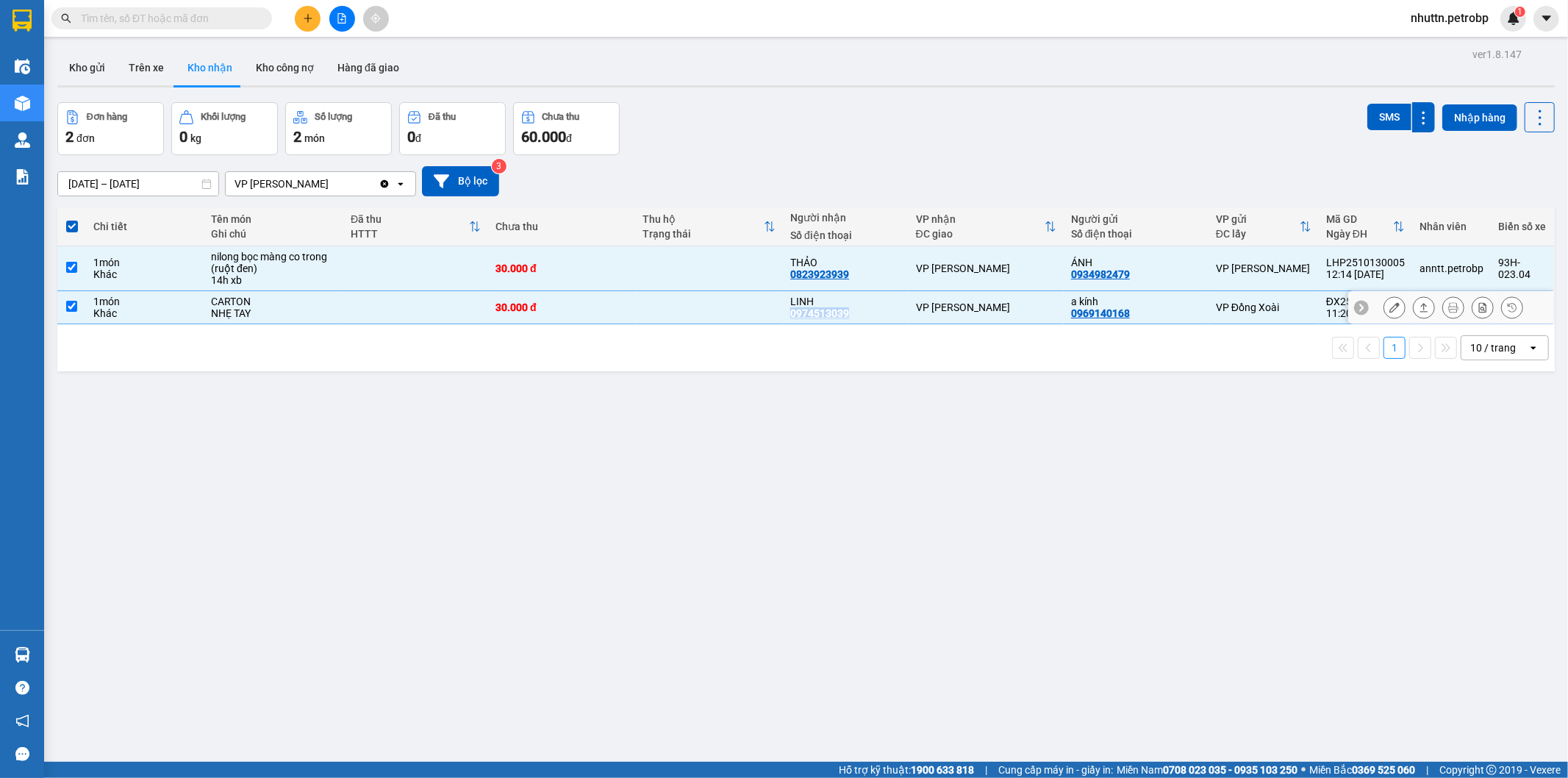
copy div "0974513039"
click at [418, 677] on div "ver 1.8.147 Kho gửi Trên xe Kho nhận Kho công nợ Hàng đã giao Đơn hàng 2 đơn Kh…" at bounding box center [806, 432] width 1510 height 778
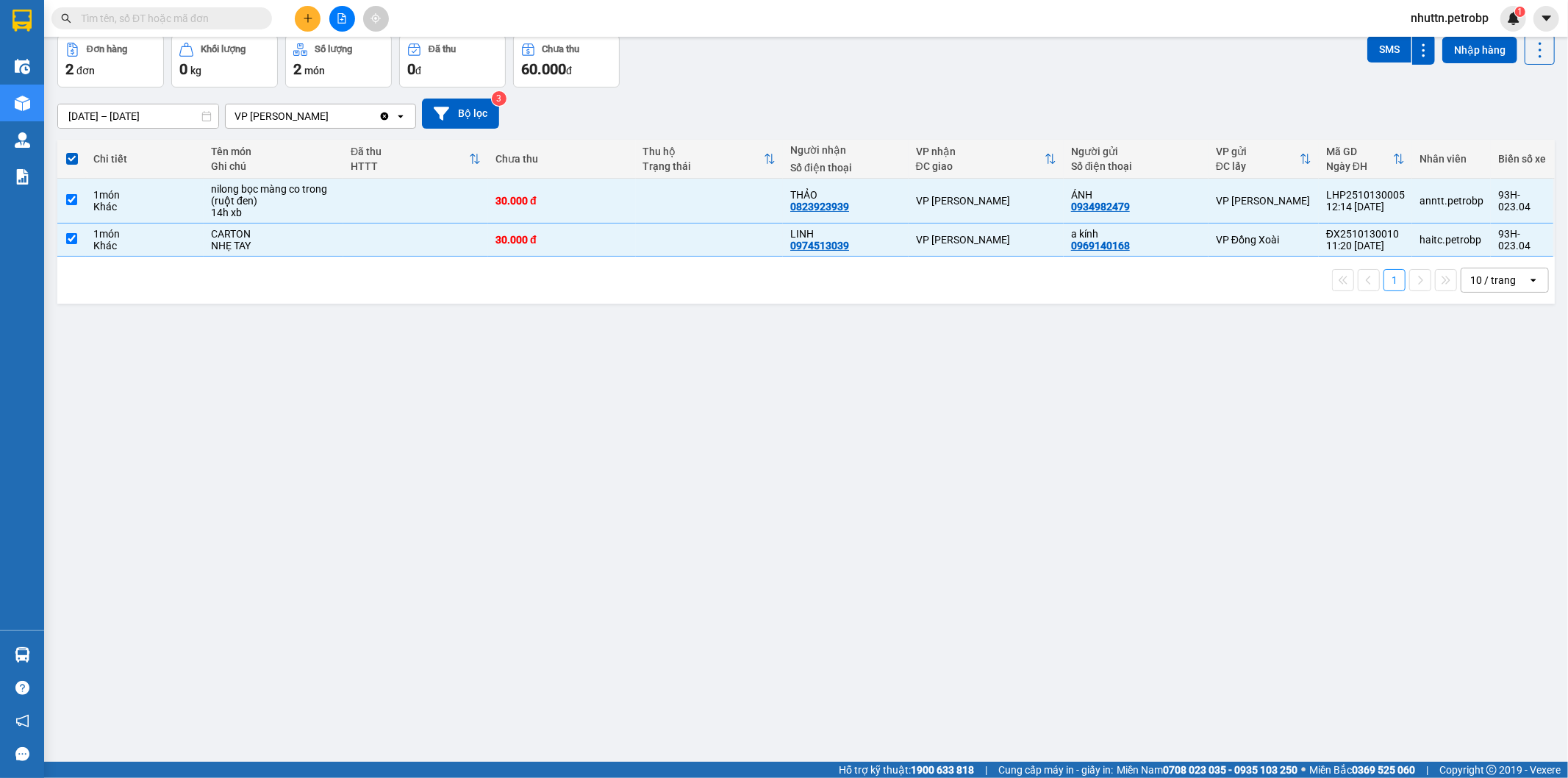
click at [194, 538] on div "ver 1.8.147 Kho gửi Trên xe Kho nhận Kho công nợ Hàng đã giao Đơn hàng 2 đơn Kh…" at bounding box center [806, 365] width 1510 height 778
click at [69, 194] on input "checkbox" at bounding box center [72, 200] width 11 height 11
checkbox input "false"
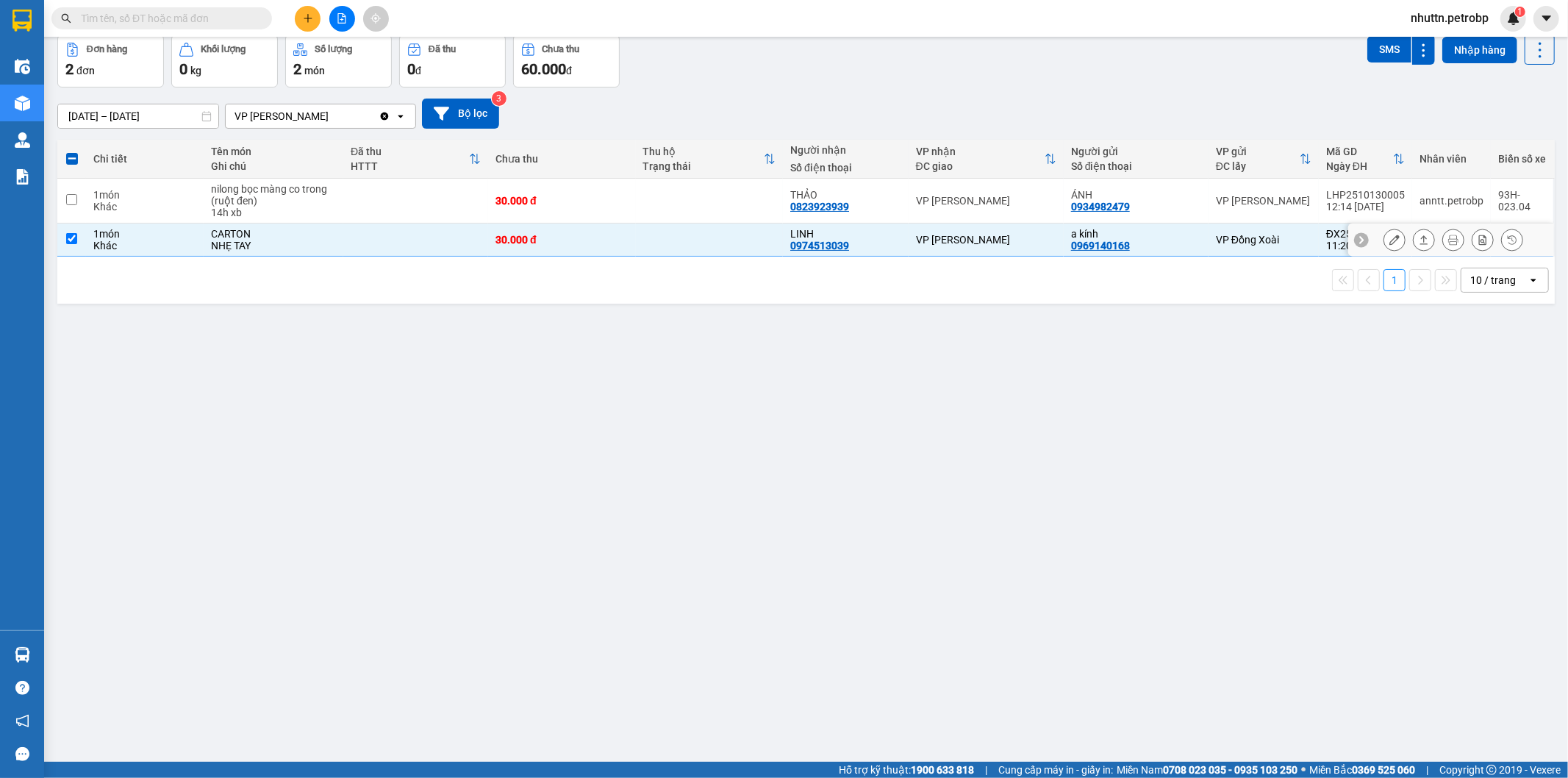
click at [70, 229] on td at bounding box center [71, 240] width 28 height 33
checkbox input "false"
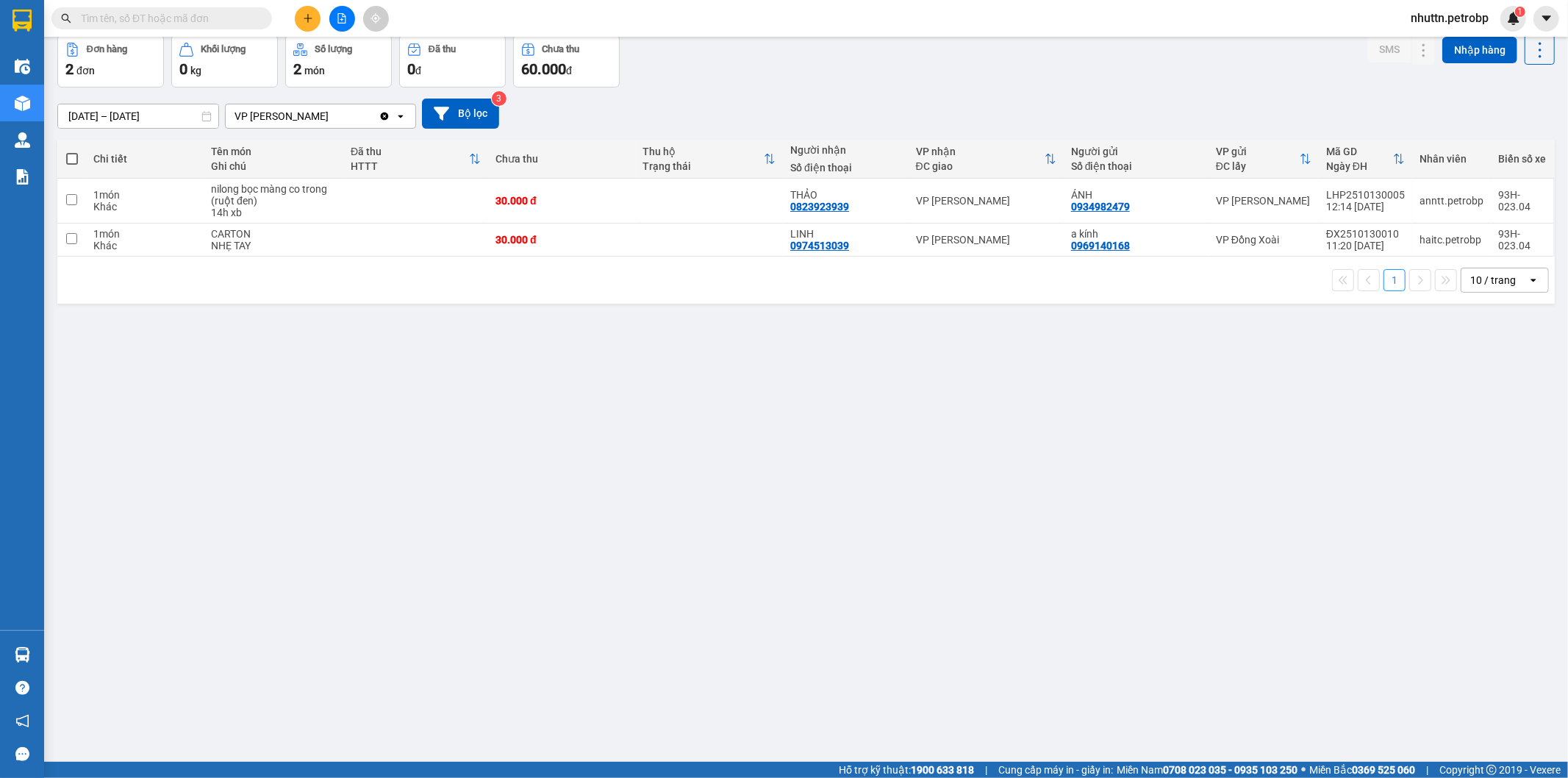
click at [366, 547] on div "ver 1.8.147 Kho gửi Trên xe Kho nhận Kho công nợ Hàng đã giao Đơn hàng 2 đơn Kh…" at bounding box center [806, 365] width 1510 height 778
